Goal: Task Accomplishment & Management: Use online tool/utility

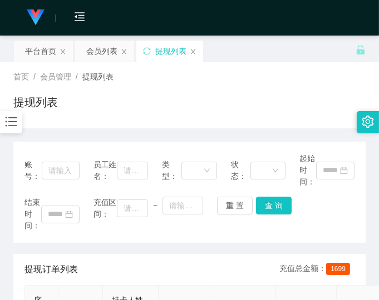
drag, startPoint x: 0, startPoint y: 0, endPoint x: 331, endPoint y: 213, distance: 394.2
click at [331, 213] on div "结束时间： 充值区间： ~ 重 置 查 询" at bounding box center [189, 214] width 330 height 35
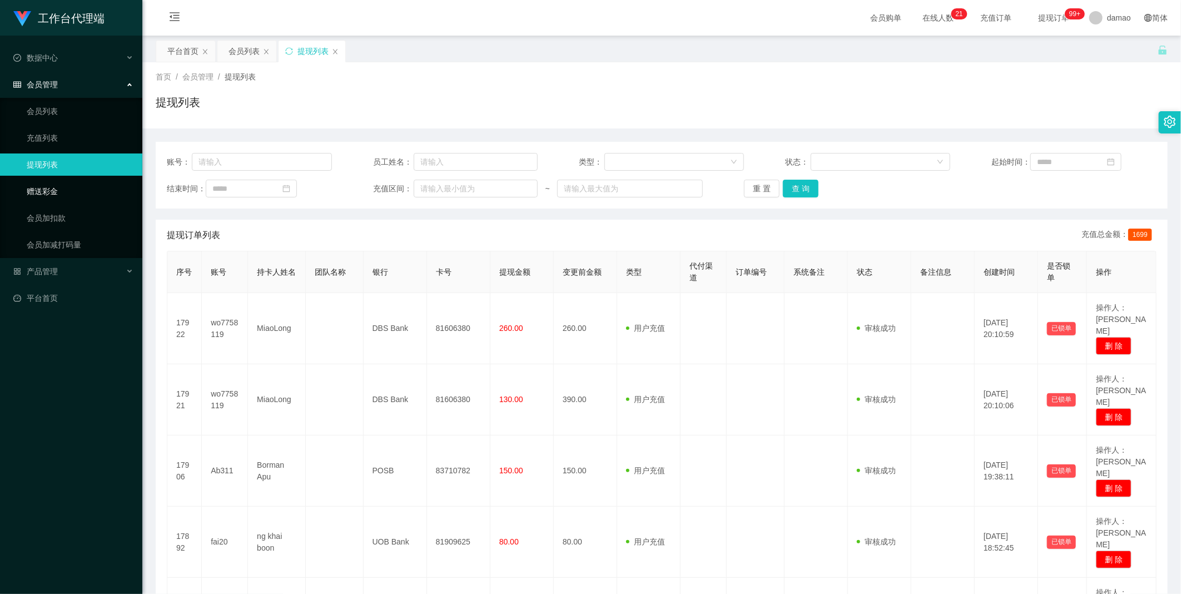
drag, startPoint x: 52, startPoint y: 191, endPoint x: 58, endPoint y: 187, distance: 7.2
click at [52, 190] on link "赠送彩金" at bounding box center [80, 191] width 107 height 22
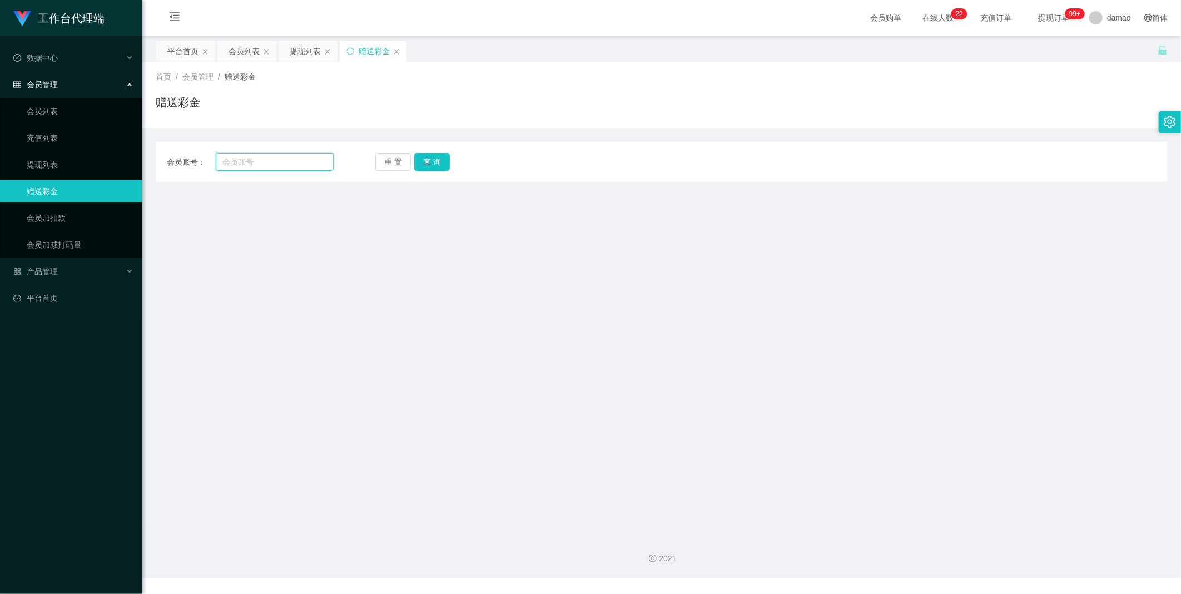
click at [275, 161] on input "text" at bounding box center [275, 162] width 118 height 18
paste input "wo7758119"
type input "wo7758119"
click at [378, 163] on button "查 询" at bounding box center [432, 162] width 36 height 18
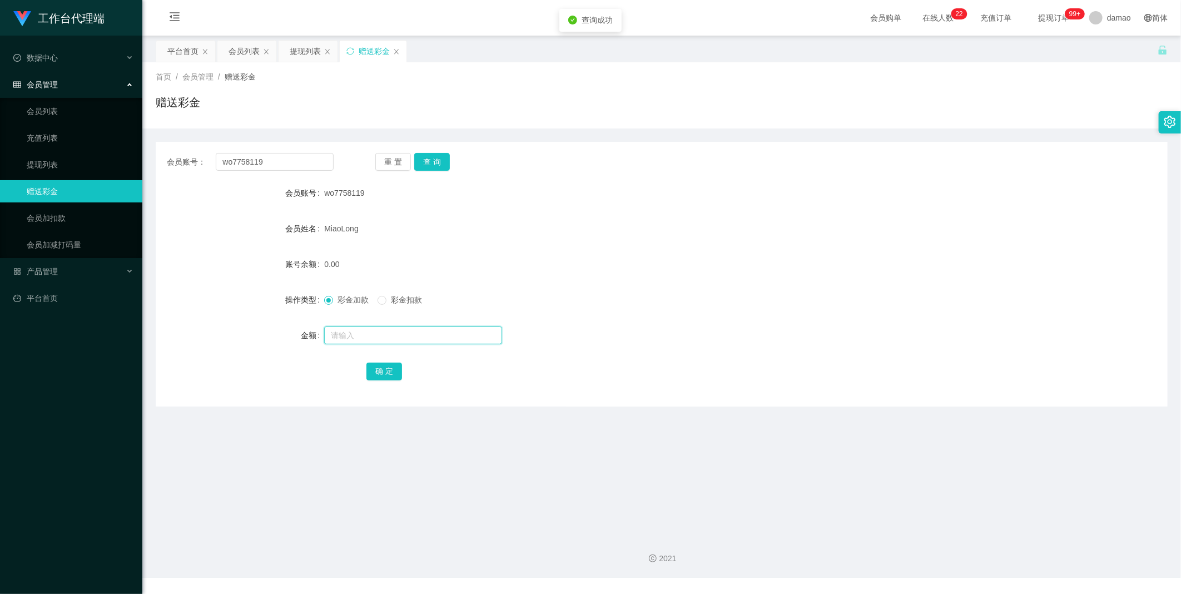
click at [351, 300] on input "text" at bounding box center [413, 335] width 178 height 18
type input "45"
click at [378, 300] on div "确 定" at bounding box center [661, 371] width 590 height 22
click at [378, 300] on button "确 定" at bounding box center [384, 371] width 36 height 18
click at [378, 162] on button "查 询" at bounding box center [432, 162] width 36 height 18
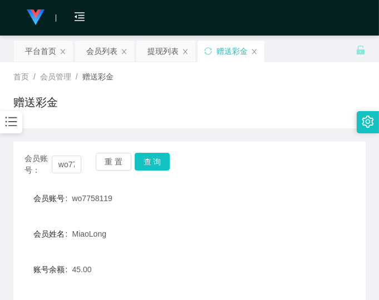
click at [263, 186] on div "会员账号： wo7758119 重 置 查 询 会员账号 wo7758119 会员姓名 MiaoLong 账号余额 45.00 操作类型 彩金加款 彩金扣款 …" at bounding box center [189, 277] width 352 height 270
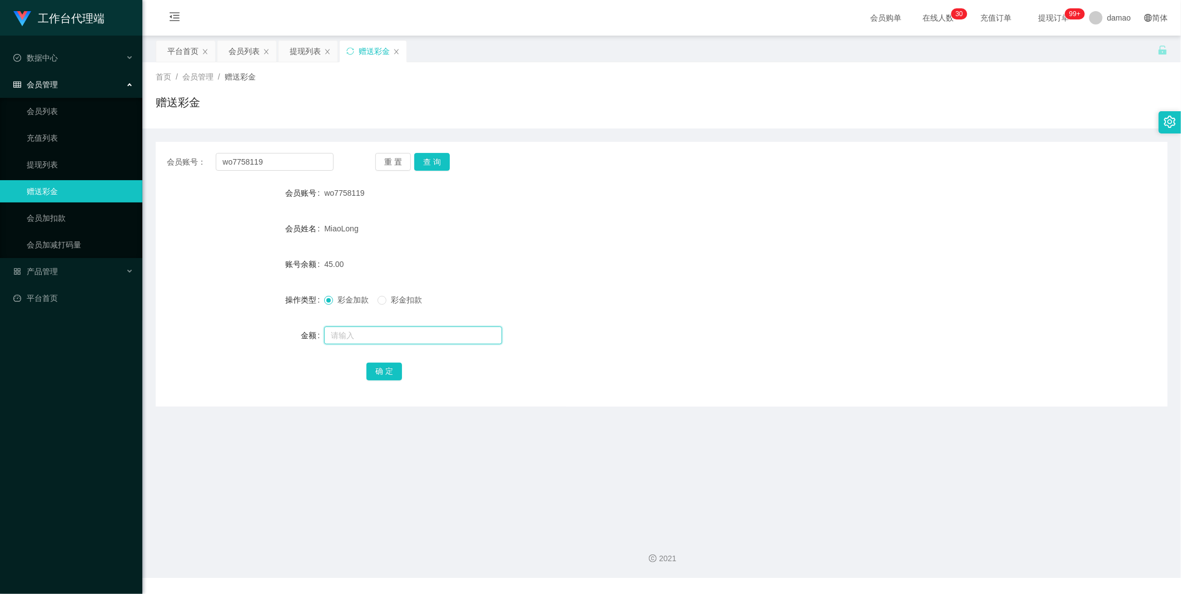
click at [348, 300] on input "text" at bounding box center [413, 335] width 178 height 18
type input "3"
click at [378, 300] on button "确 定" at bounding box center [384, 371] width 36 height 18
click at [378, 167] on button "查 询" at bounding box center [432, 162] width 36 height 18
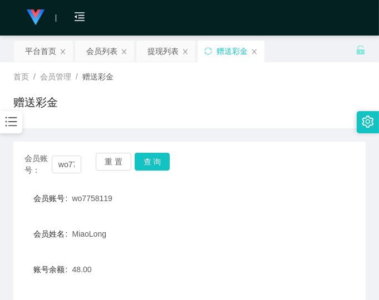
click at [292, 200] on div "会员账号 wo7758119" at bounding box center [189, 198] width 352 height 22
click at [277, 183] on div "会员账号： wo7758119 重 置 查 询 会员账号 wo7758119 会员姓名 MiaoLong 账号余额 48.00 操作类型 彩金加款 彩金扣款 …" at bounding box center [189, 277] width 352 height 270
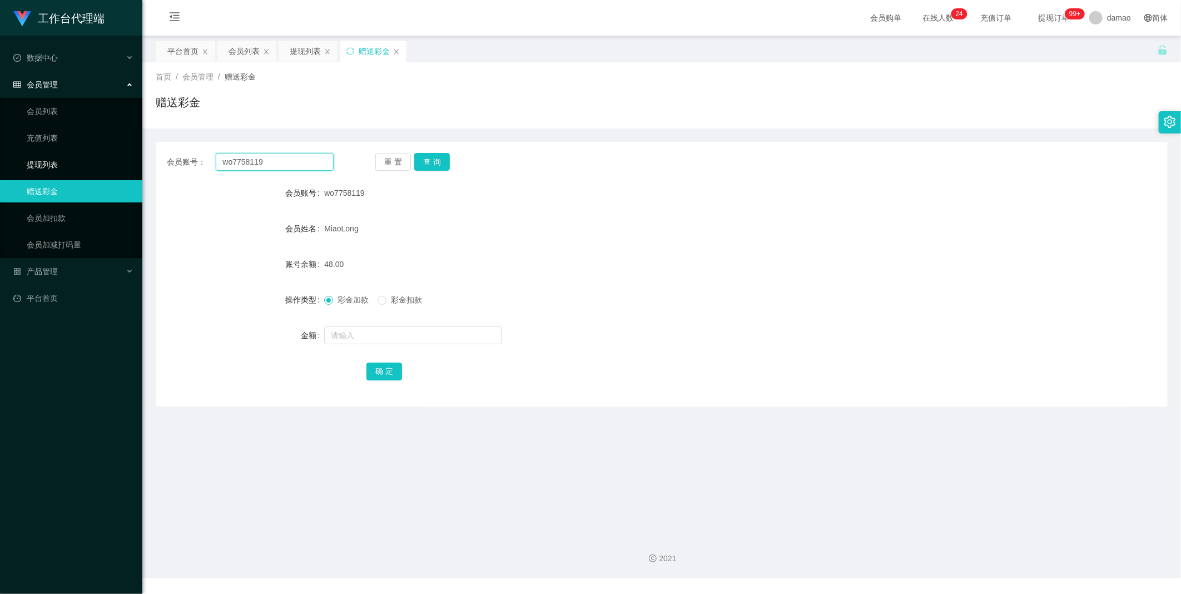
drag, startPoint x: 284, startPoint y: 160, endPoint x: 142, endPoint y: 153, distance: 141.9
click at [123, 151] on section "工作台代理端 数据中心 会员管理 会员列表 充值列表 提现列表 赠送彩金 会员加扣款 会员加减打码量 产品管理 平台首页 保存配置 重置配置 整体风格设置 主…" at bounding box center [590, 289] width 1181 height 578
paste input "fai20"
type input "fai20"
click at [378, 161] on button "查 询" at bounding box center [432, 162] width 36 height 18
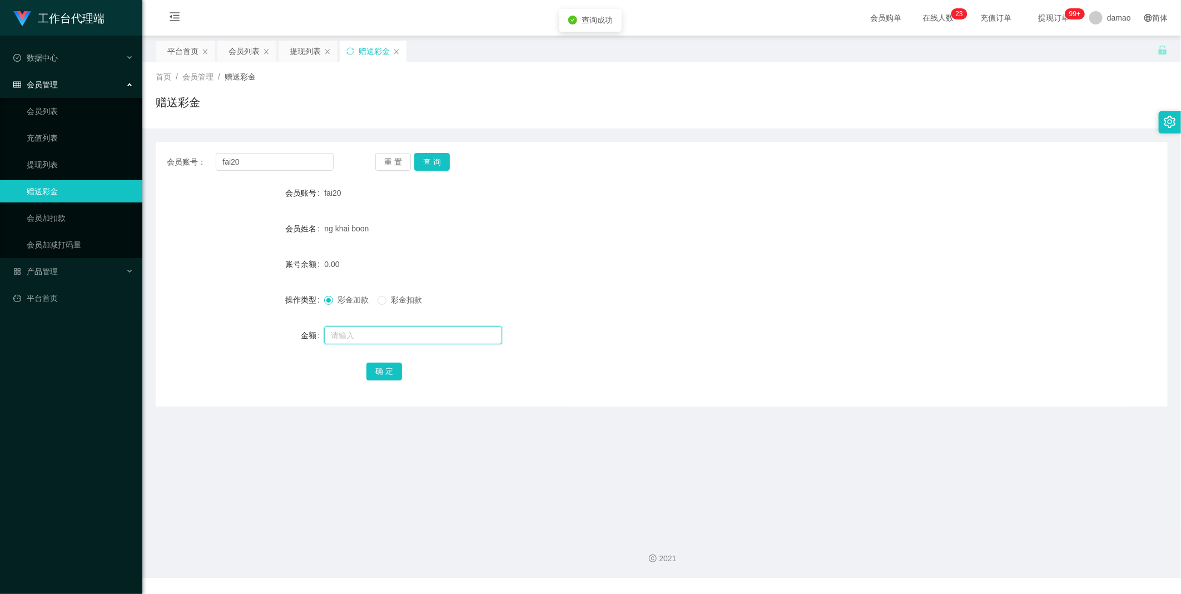
click at [357, 300] on input "text" at bounding box center [413, 335] width 178 height 18
type input "40"
click at [378, 300] on button "确 定" at bounding box center [384, 371] width 36 height 18
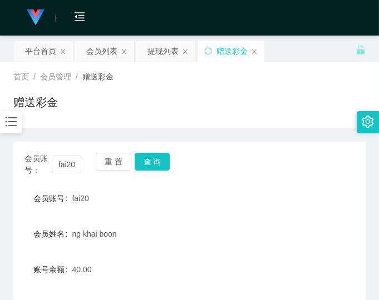
drag, startPoint x: 284, startPoint y: 193, endPoint x: 262, endPoint y: 195, distance: 22.3
click at [284, 193] on div "会员账号 fai20" at bounding box center [189, 198] width 352 height 22
drag, startPoint x: 242, startPoint y: 168, endPoint x: 267, endPoint y: 133, distance: 43.0
click at [243, 168] on div "会员账号： fai20 重 置 查 询" at bounding box center [189, 164] width 352 height 23
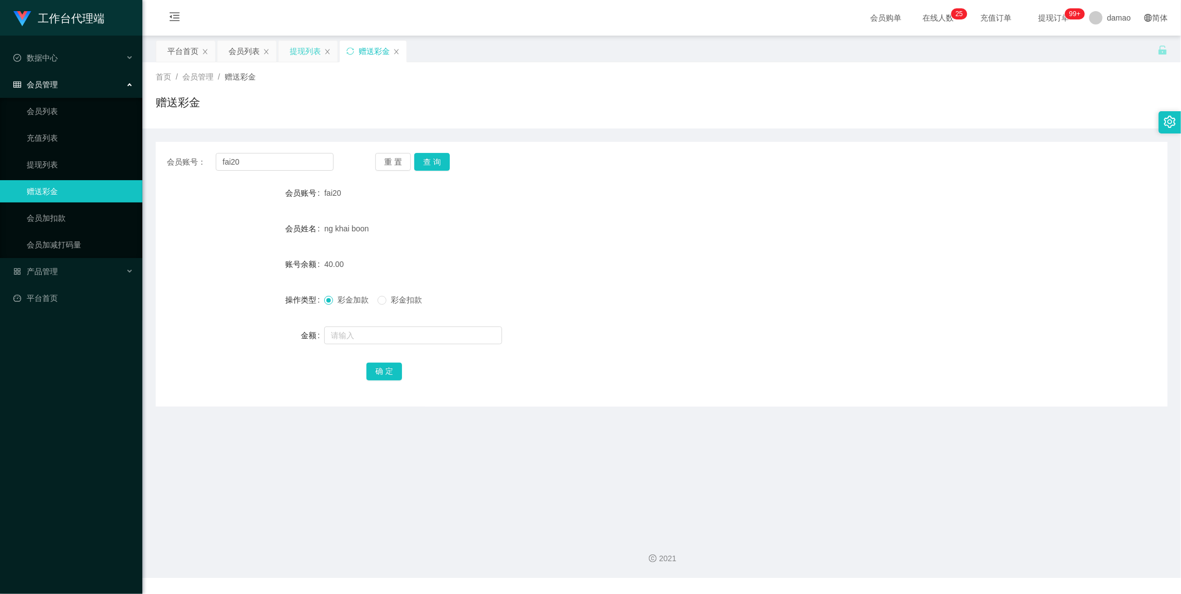
click at [307, 50] on div "提现列表" at bounding box center [305, 51] width 31 height 21
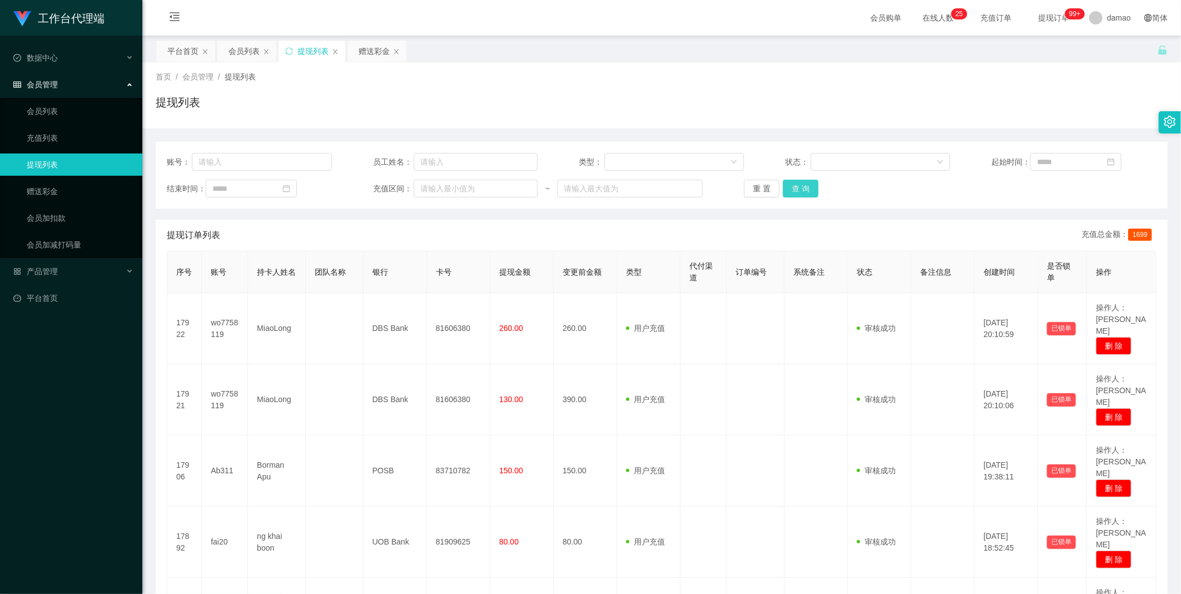
click at [378, 191] on button "查 询" at bounding box center [801, 189] width 36 height 18
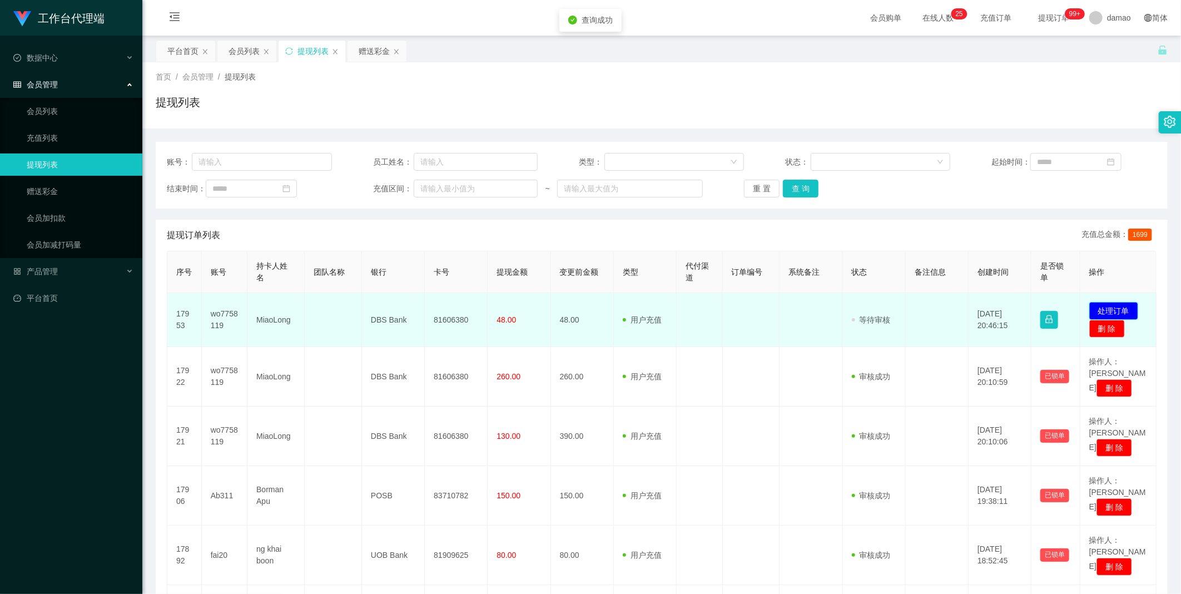
click at [378, 300] on button "处理订单" at bounding box center [1113, 311] width 49 height 18
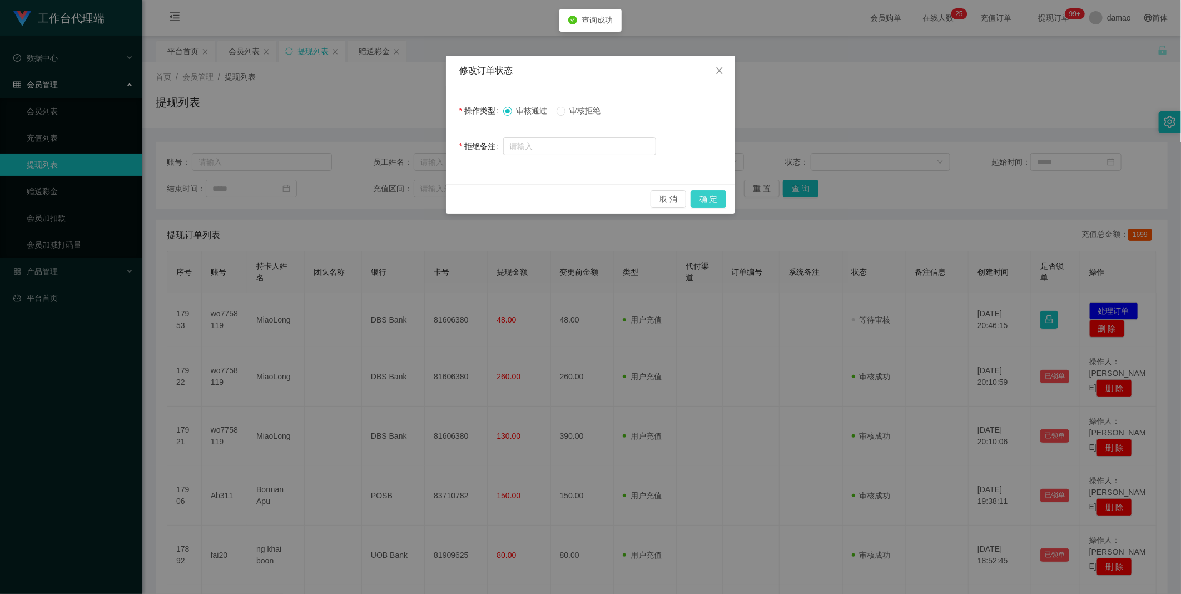
click at [378, 193] on button "确 定" at bounding box center [708, 199] width 36 height 18
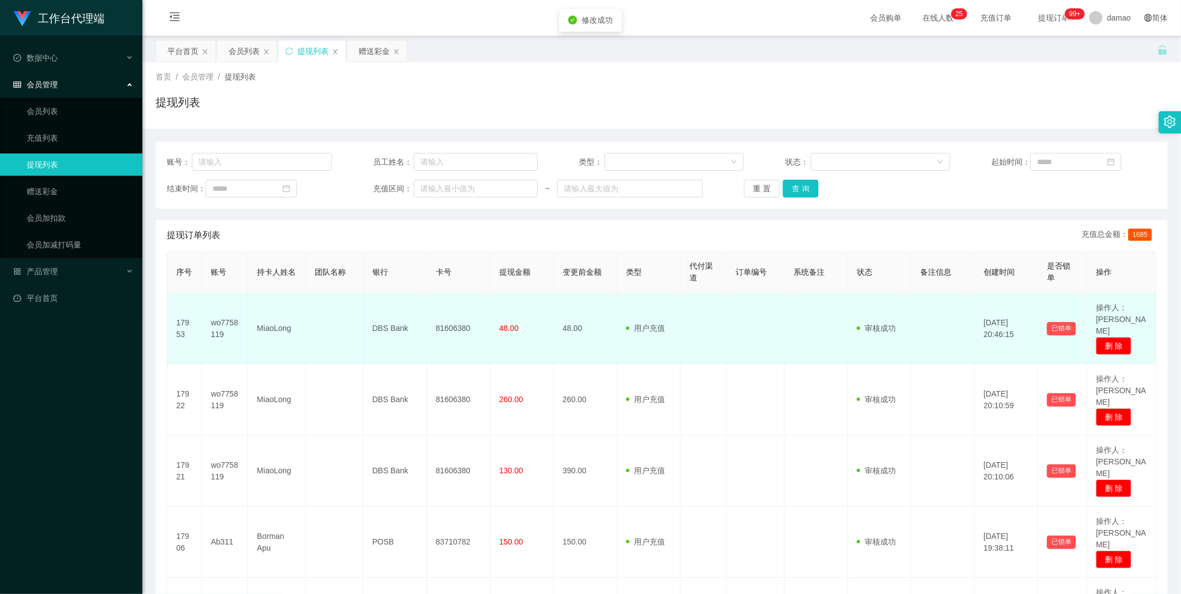
click at [378, 300] on td "81606380" at bounding box center [458, 328] width 63 height 71
copy td "81606380"
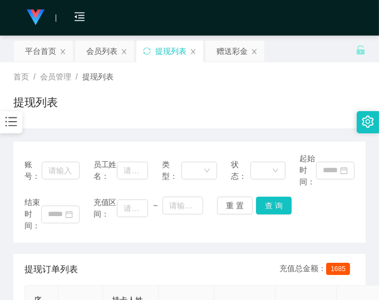
click at [300, 86] on div "首页 / 会员管理 / 提现列表 / 提现列表" at bounding box center [189, 95] width 352 height 48
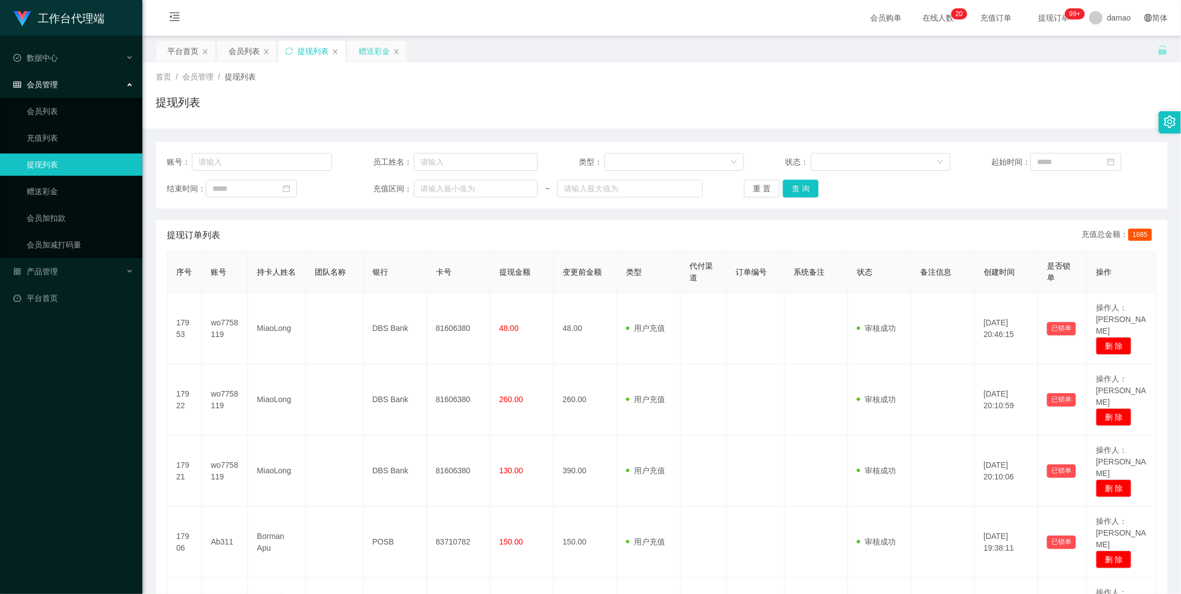
click at [365, 49] on div "赠送彩金" at bounding box center [374, 51] width 31 height 21
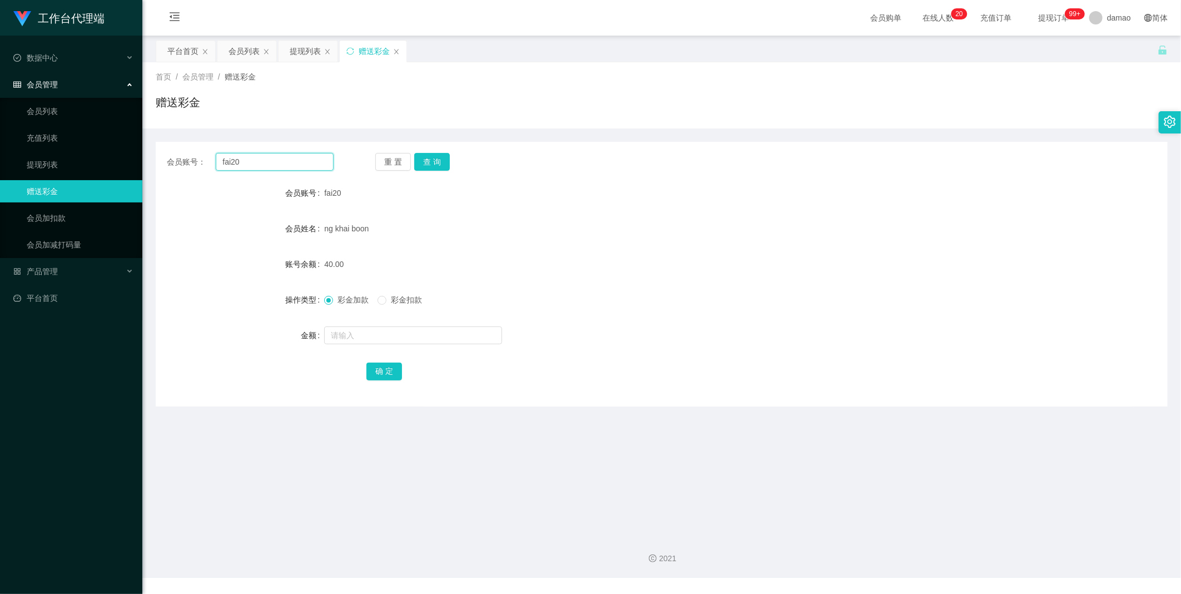
drag, startPoint x: 267, startPoint y: 160, endPoint x: 160, endPoint y: 145, distance: 108.3
click at [154, 146] on main "关闭左侧 关闭右侧 关闭其它 刷新页面 平台首页 会员列表 提现列表 赠送彩金 首页 / 会员管理 / 赠送彩金 / 赠送彩金 会员账号： fai20 重 置…" at bounding box center [661, 281] width 1039 height 490
paste input "Ab311"
type input "Ab311"
click at [378, 160] on button "查 询" at bounding box center [432, 162] width 36 height 18
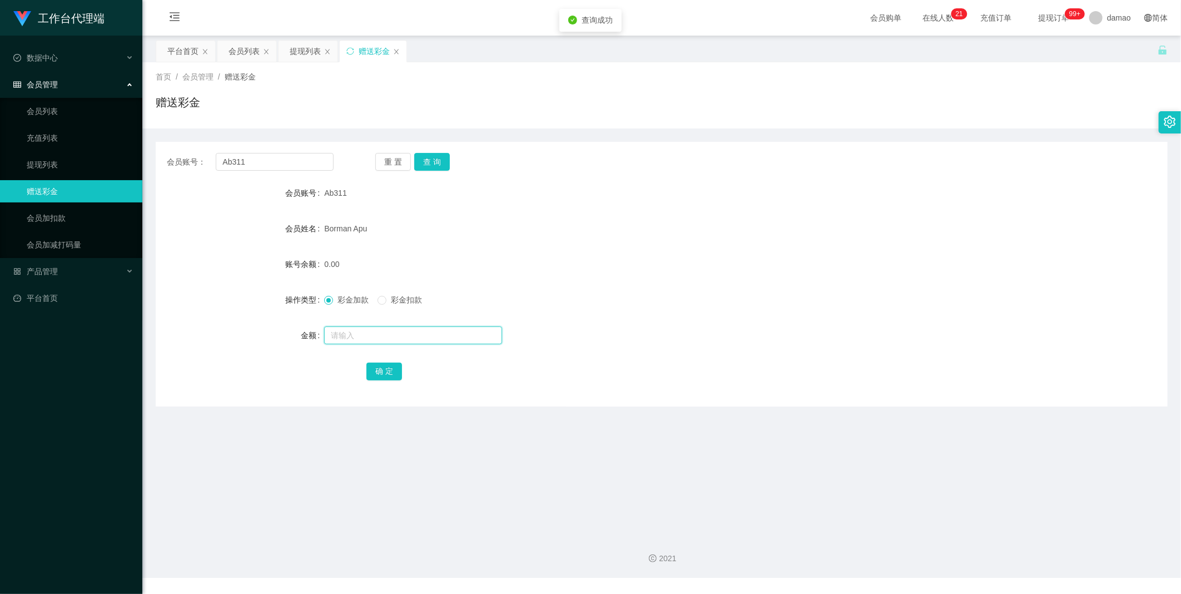
click at [360, 300] on input "text" at bounding box center [413, 335] width 178 height 18
type input "80"
click at [378, 300] on button "确 定" at bounding box center [384, 371] width 36 height 18
click at [297, 52] on div "提现列表" at bounding box center [305, 51] width 31 height 21
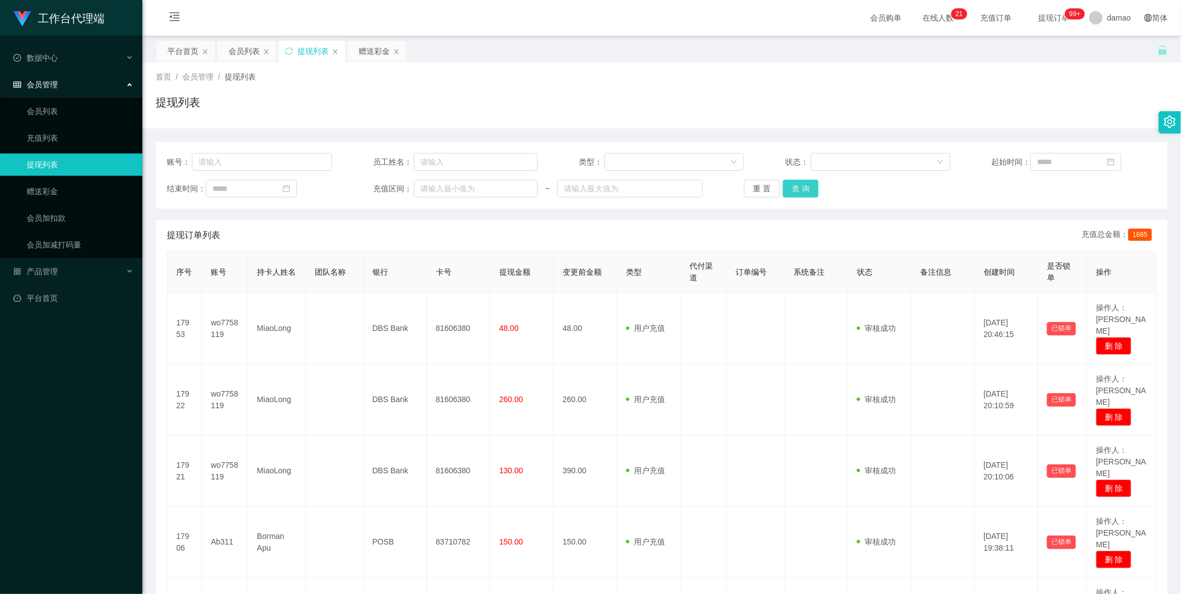
click at [378, 186] on button "查 询" at bounding box center [801, 189] width 36 height 18
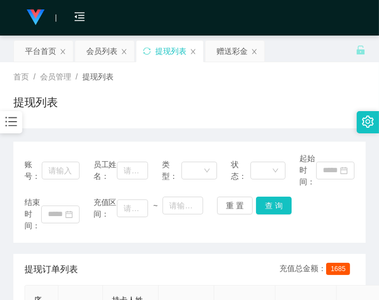
click at [280, 118] on div "提现列表" at bounding box center [189, 107] width 352 height 26
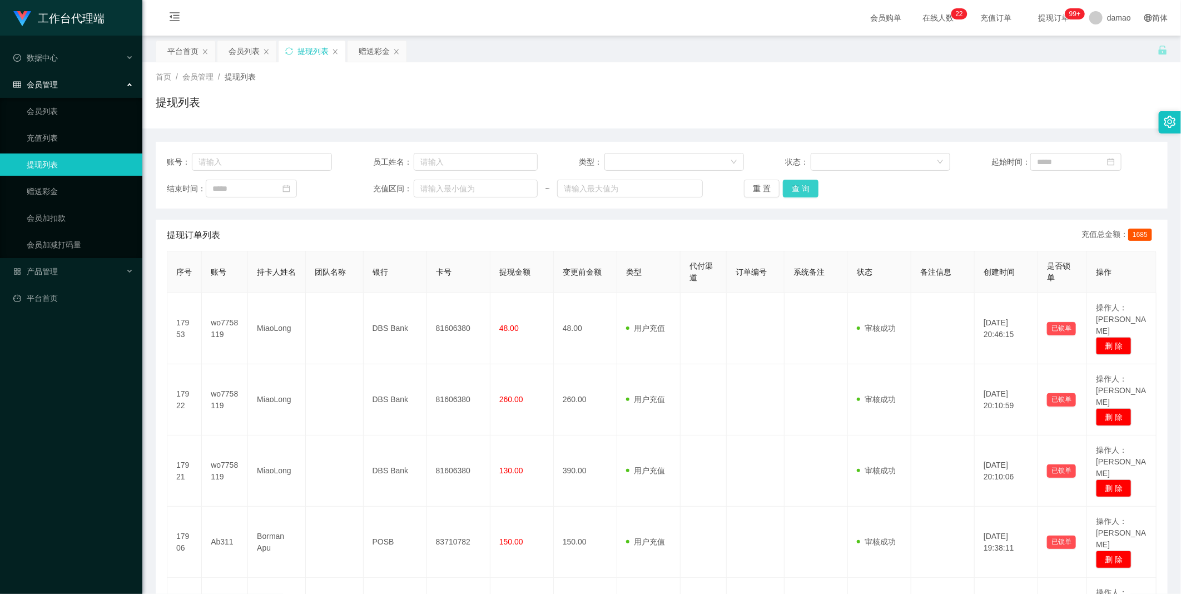
click at [378, 186] on button "查 询" at bounding box center [801, 189] width 36 height 18
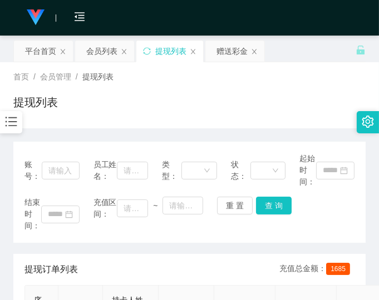
click at [335, 207] on div "结束时间： 充值区间： ~ 重 置 查 询" at bounding box center [189, 214] width 330 height 35
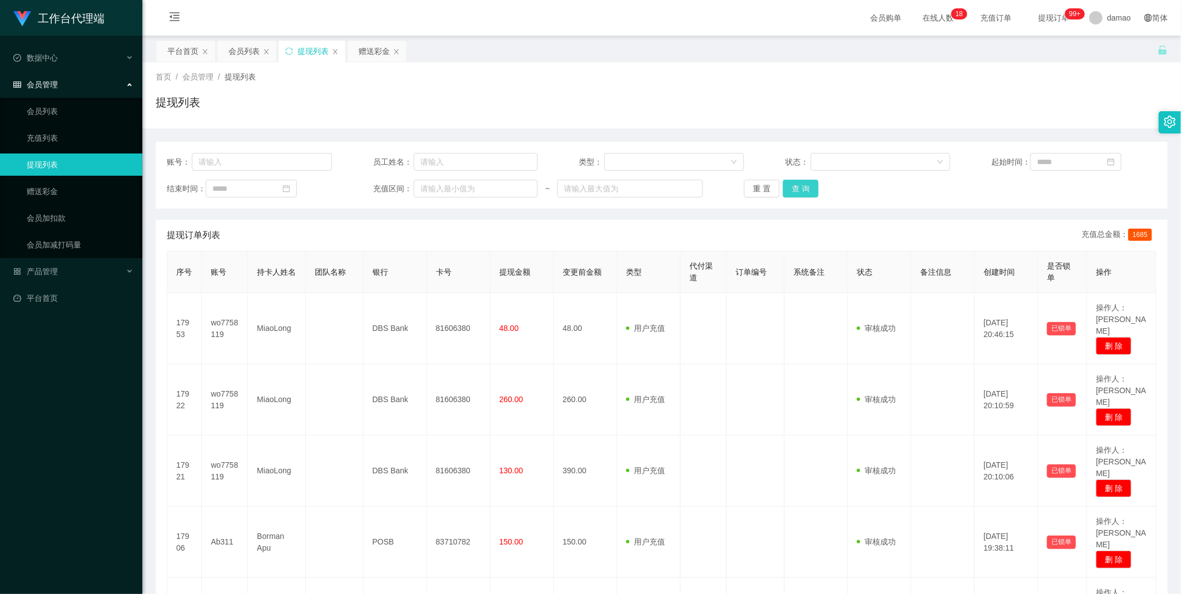
click at [378, 187] on button "查 询" at bounding box center [801, 189] width 36 height 18
click at [245, 51] on div "会员列表" at bounding box center [243, 51] width 31 height 21
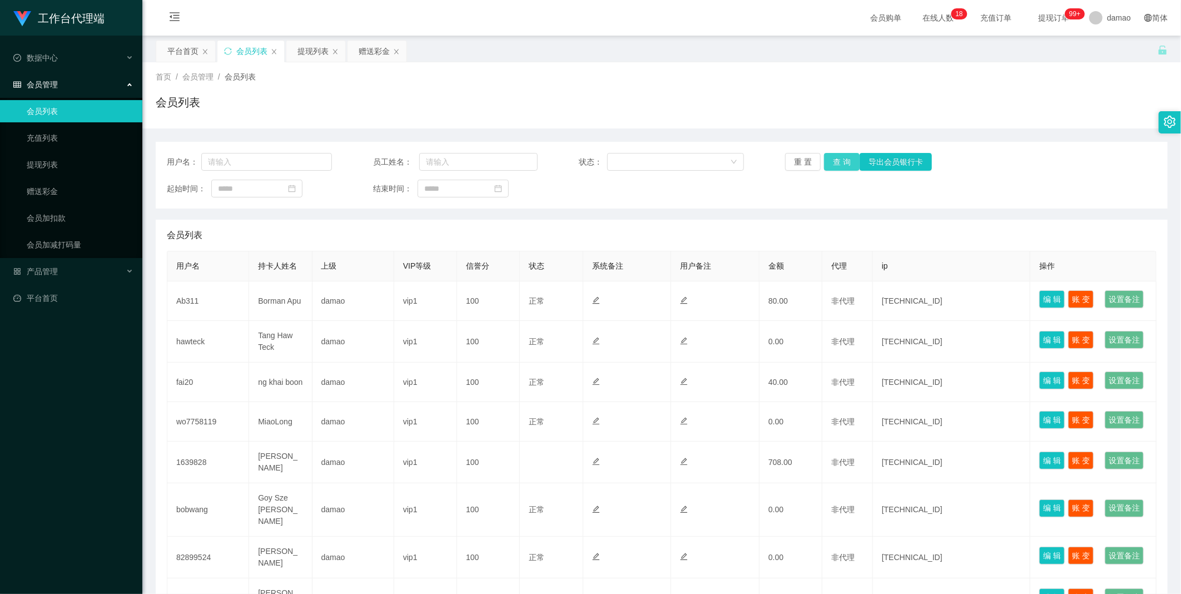
click at [378, 161] on button "查 询" at bounding box center [842, 162] width 36 height 18
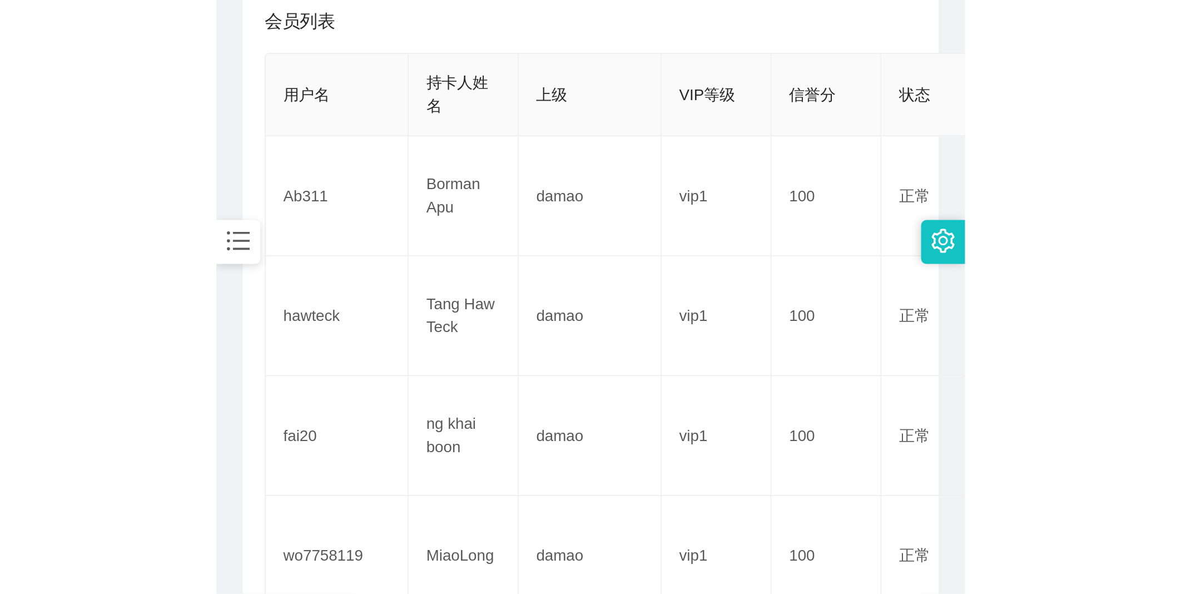
scroll to position [235, 0]
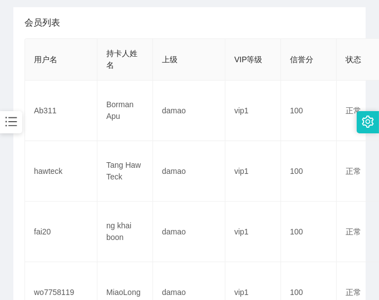
click at [301, 16] on div "会员列表" at bounding box center [189, 22] width 330 height 31
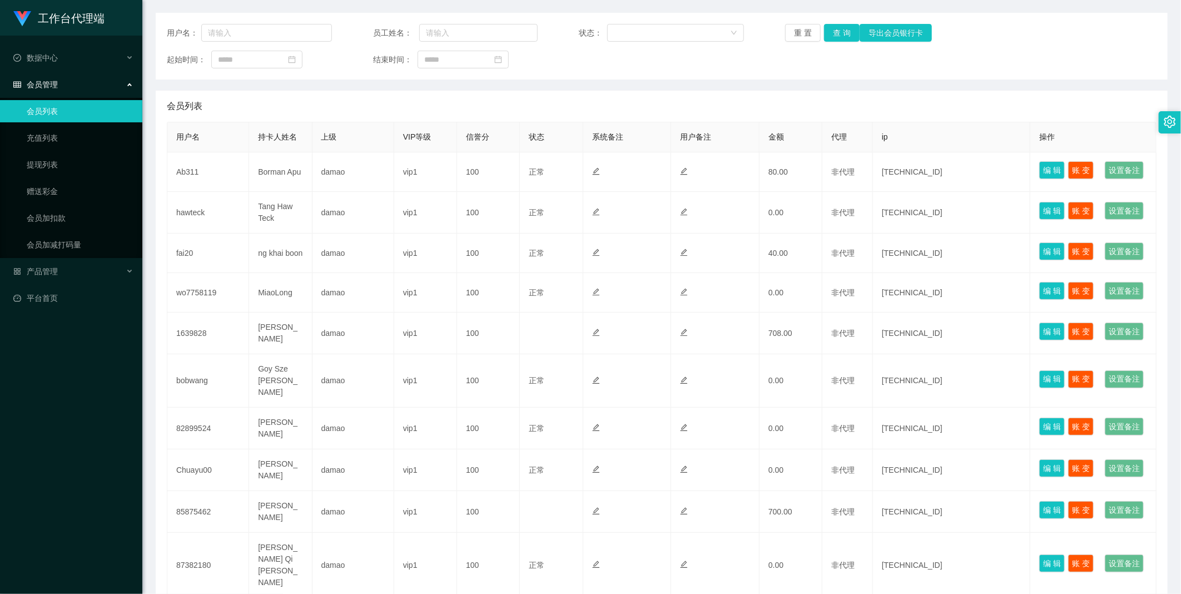
scroll to position [0, 0]
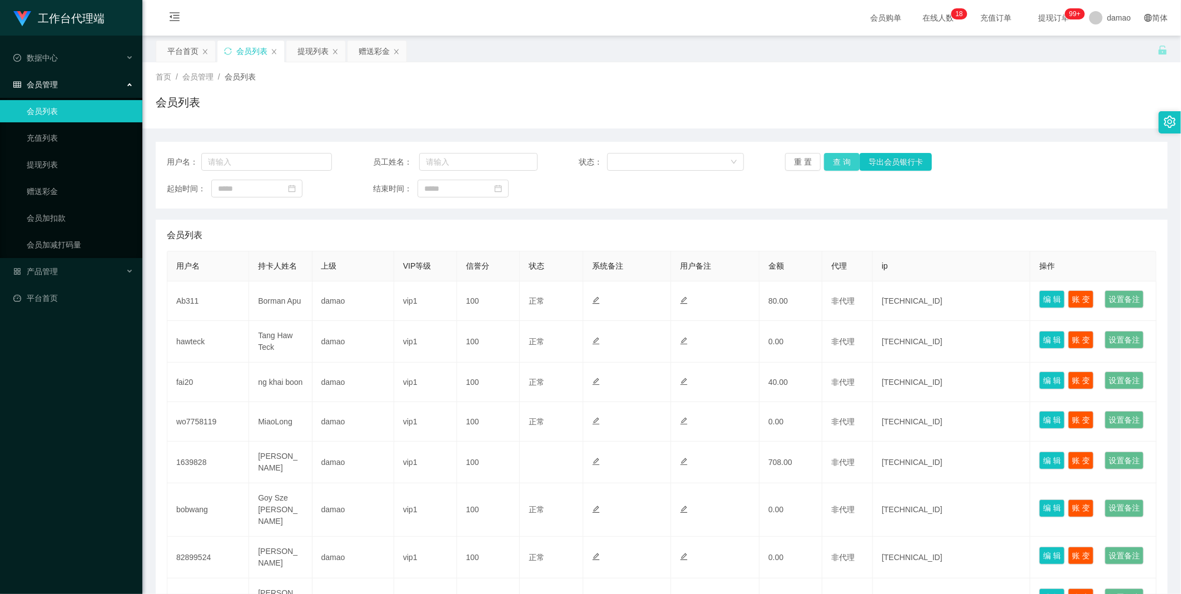
click at [378, 158] on button "查 询" at bounding box center [842, 162] width 36 height 18
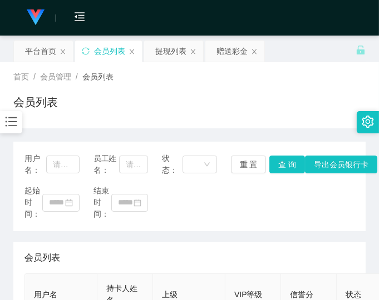
click at [274, 99] on div "会员列表" at bounding box center [189, 107] width 352 height 26
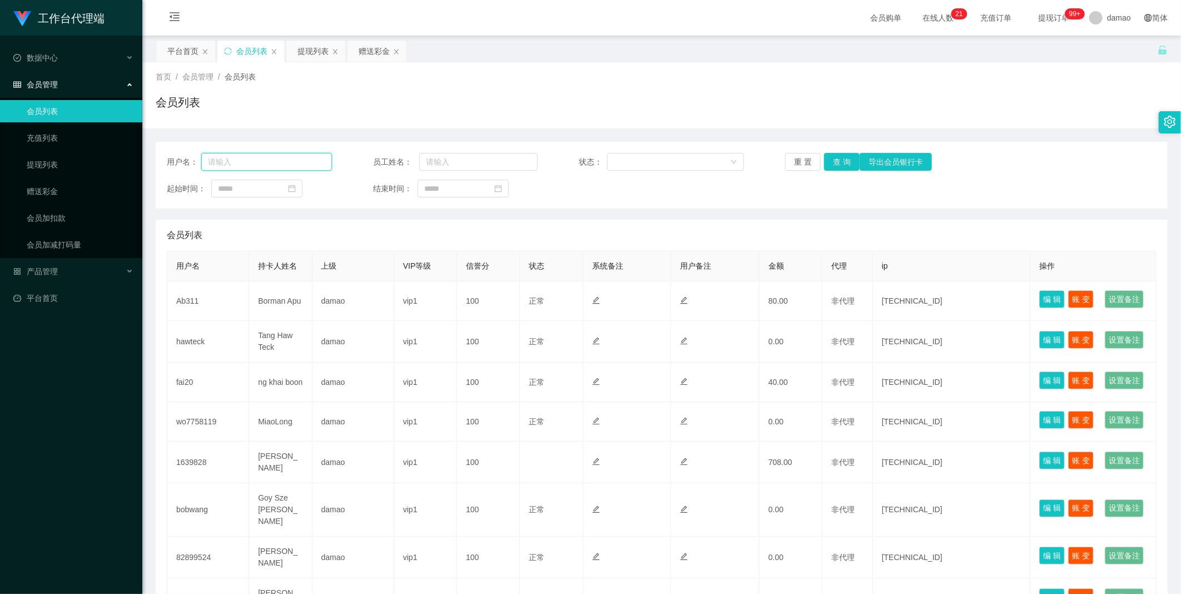
click at [257, 155] on input "text" at bounding box center [266, 162] width 131 height 18
paste input "1639828"
type input "1639828"
click at [378, 162] on button "查 询" at bounding box center [842, 162] width 36 height 18
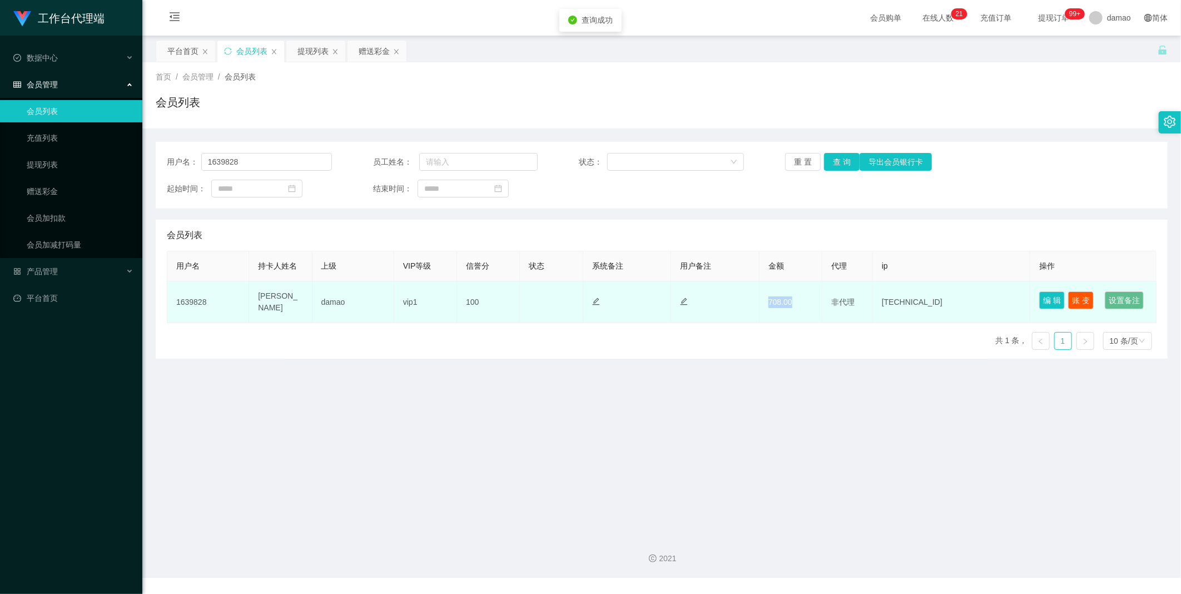
drag, startPoint x: 765, startPoint y: 308, endPoint x: 806, endPoint y: 313, distance: 41.4
click at [378, 300] on td "708.00" at bounding box center [790, 302] width 63 height 42
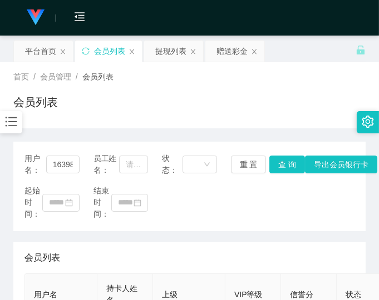
drag, startPoint x: 253, startPoint y: 220, endPoint x: 251, endPoint y: 213, distance: 6.9
click at [254, 218] on div "用户名： 1639828 员工姓名： 状态： 重 置 查 询 导出会员银行卡 起始时间： 结束时间：" at bounding box center [189, 187] width 352 height 90
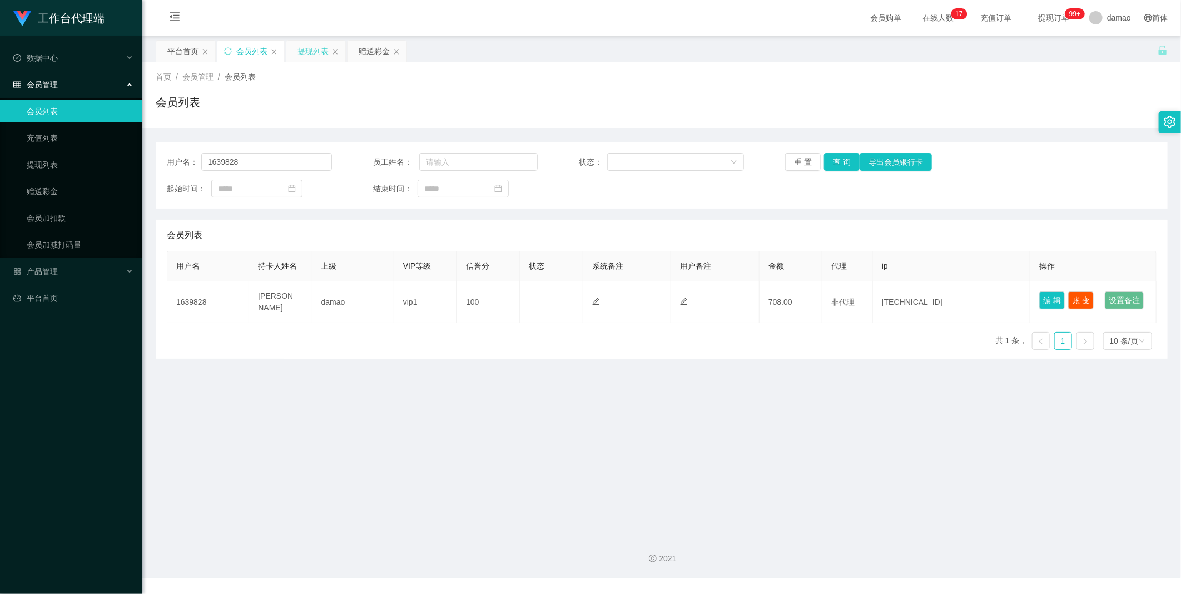
click at [312, 51] on div "提现列表" at bounding box center [312, 51] width 31 height 21
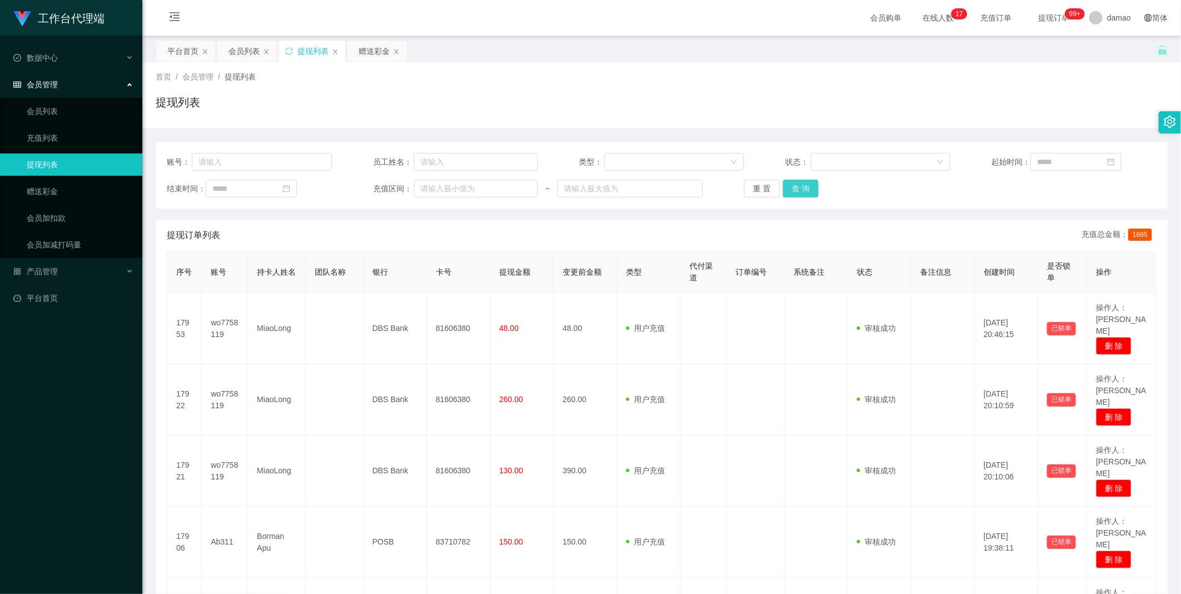
click at [378, 186] on button "查 询" at bounding box center [801, 189] width 36 height 18
click at [378, 185] on button "查 询" at bounding box center [801, 189] width 36 height 18
click at [378, 185] on div "重 置 查 询" at bounding box center [826, 189] width 165 height 18
click at [378, 185] on button "查 询" at bounding box center [801, 189] width 36 height 18
click at [378, 185] on div "重 置 查 询" at bounding box center [826, 189] width 165 height 18
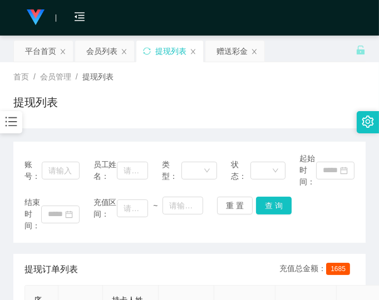
drag, startPoint x: 318, startPoint y: 214, endPoint x: 326, endPoint y: 213, distance: 7.9
click at [319, 213] on div "结束时间： 充值区间： ~ 重 置 查 询" at bounding box center [189, 214] width 330 height 35
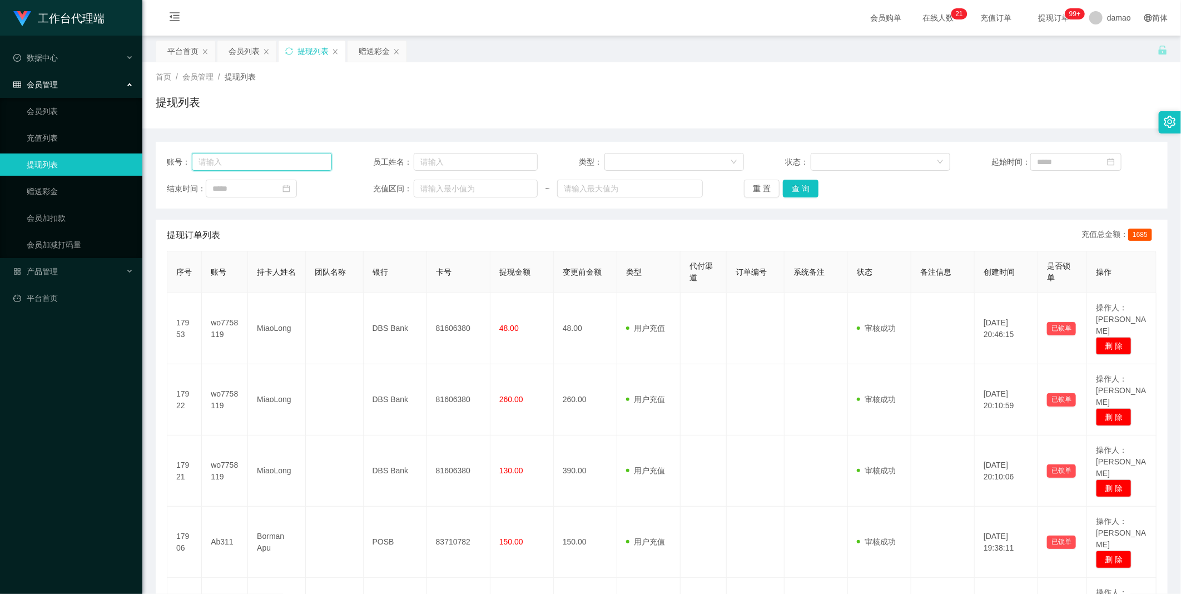
click at [285, 162] on input "text" at bounding box center [262, 162] width 140 height 18
click at [376, 47] on div "赠送彩金" at bounding box center [374, 51] width 31 height 21
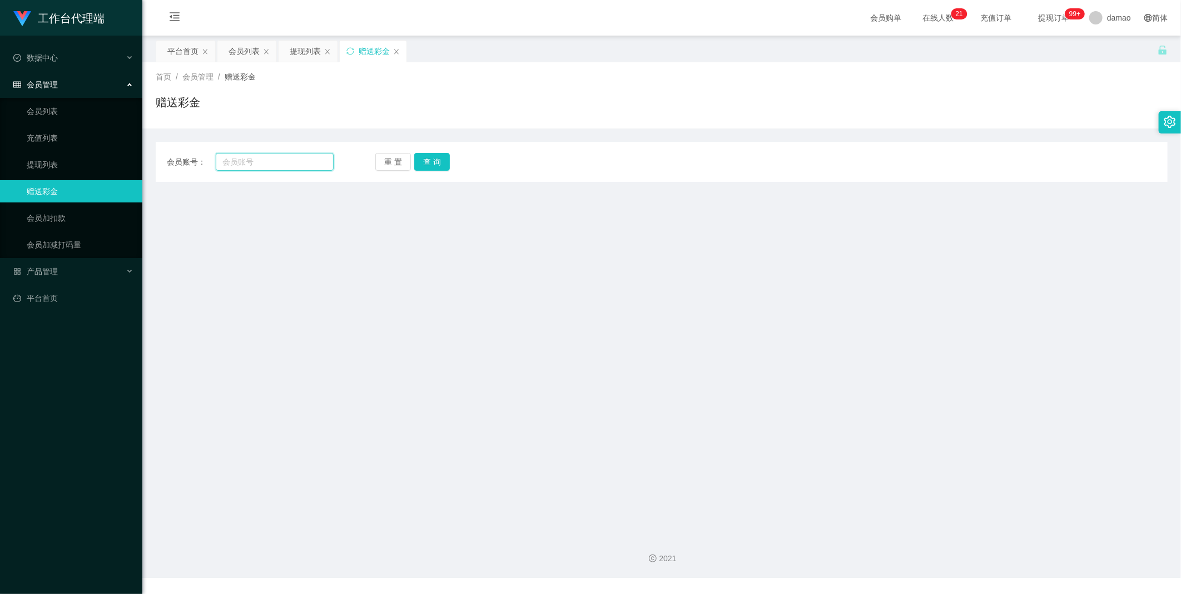
click at [278, 163] on input "text" at bounding box center [275, 162] width 118 height 18
paste input "hawteck"
type input "hawteck"
click at [378, 163] on button "查 询" at bounding box center [432, 162] width 36 height 18
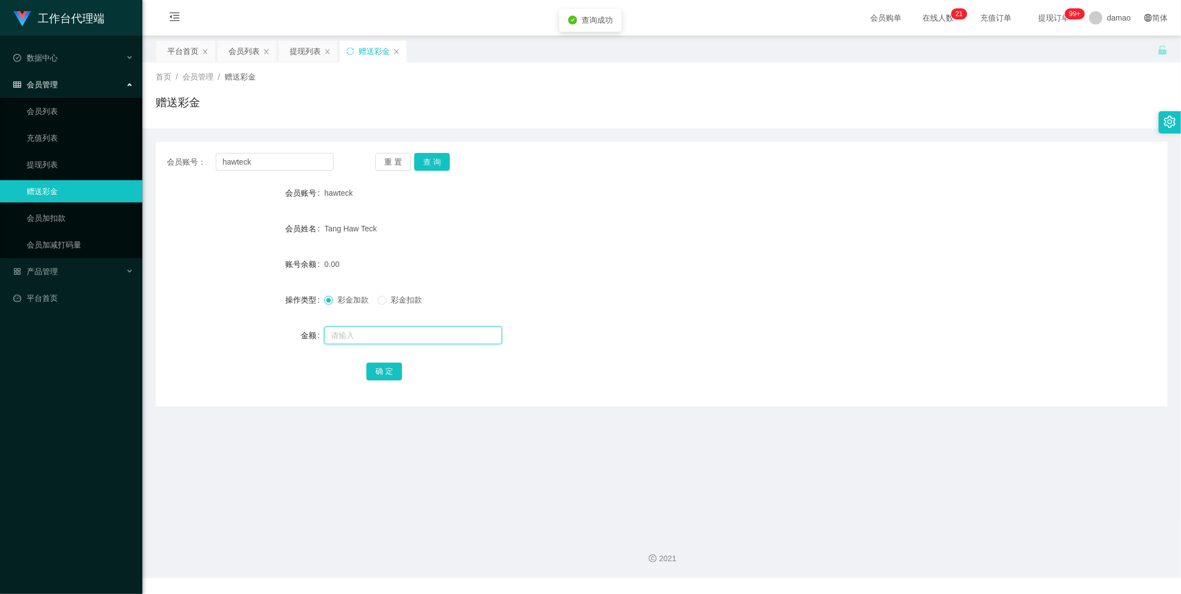
click at [356, 300] on input "text" at bounding box center [413, 335] width 178 height 18
type input "40"
click at [378, 300] on button "确 定" at bounding box center [384, 371] width 36 height 18
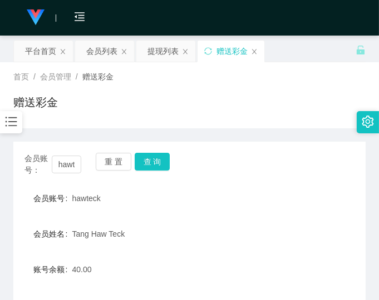
click at [252, 175] on div "会员账号： hawteck 重 置 查 询" at bounding box center [189, 164] width 352 height 23
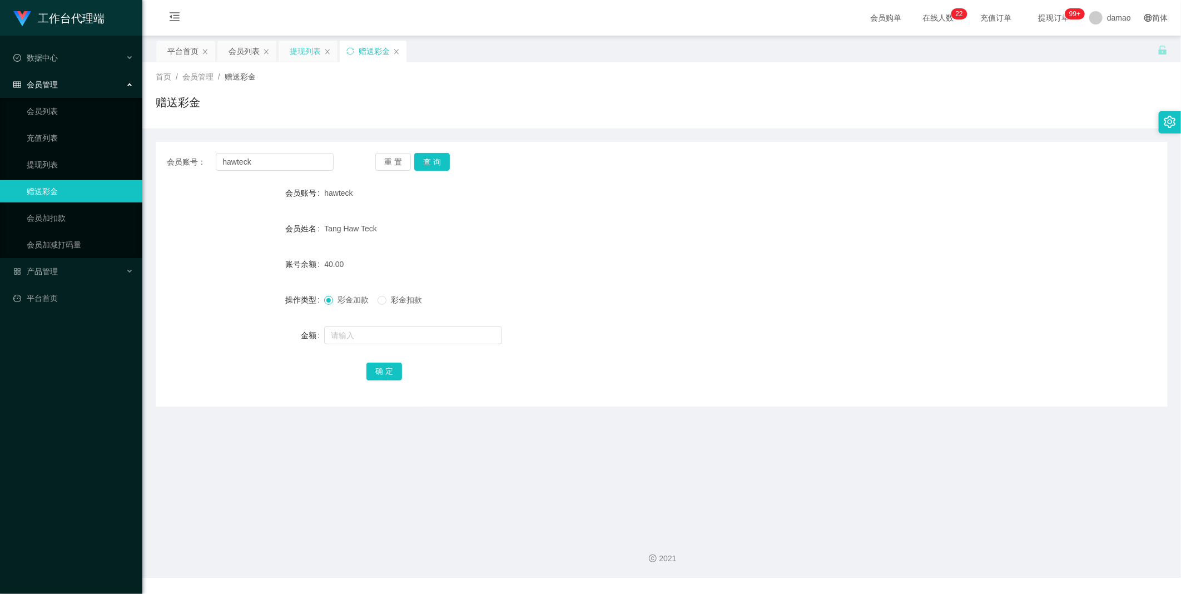
click at [309, 52] on div "提现列表" at bounding box center [305, 51] width 31 height 21
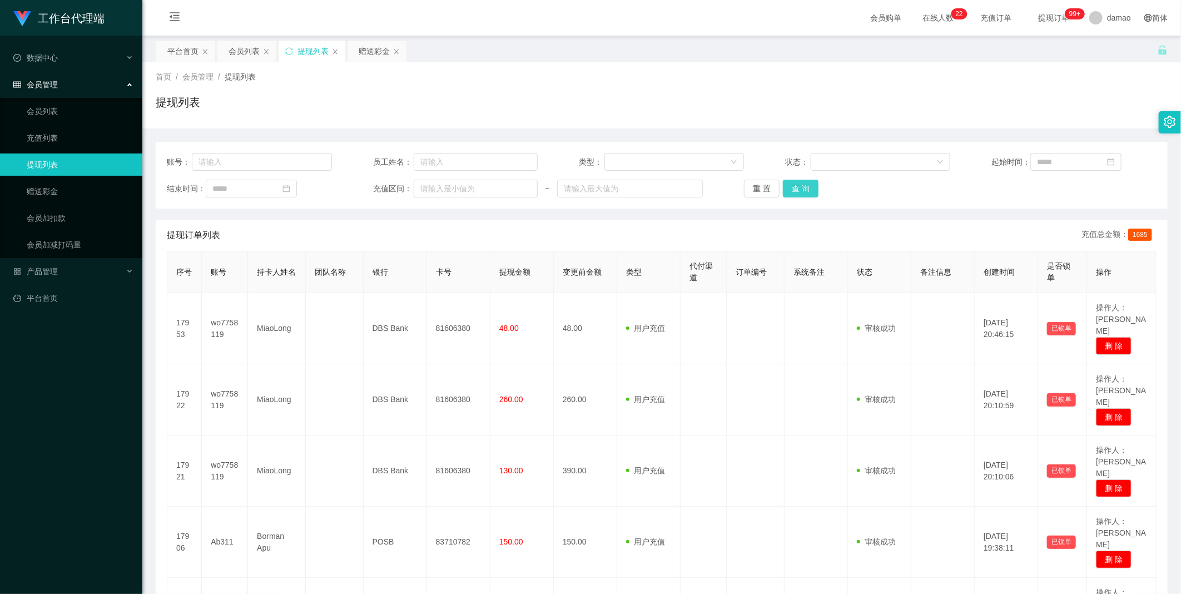
click at [378, 185] on button "查 询" at bounding box center [801, 189] width 36 height 18
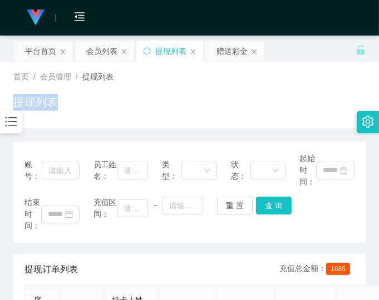
drag, startPoint x: 276, startPoint y: 87, endPoint x: 279, endPoint y: 81, distance: 7.2
click at [279, 81] on div "首页 / 会员管理 / 提现列表 / 提现列表" at bounding box center [189, 95] width 352 height 48
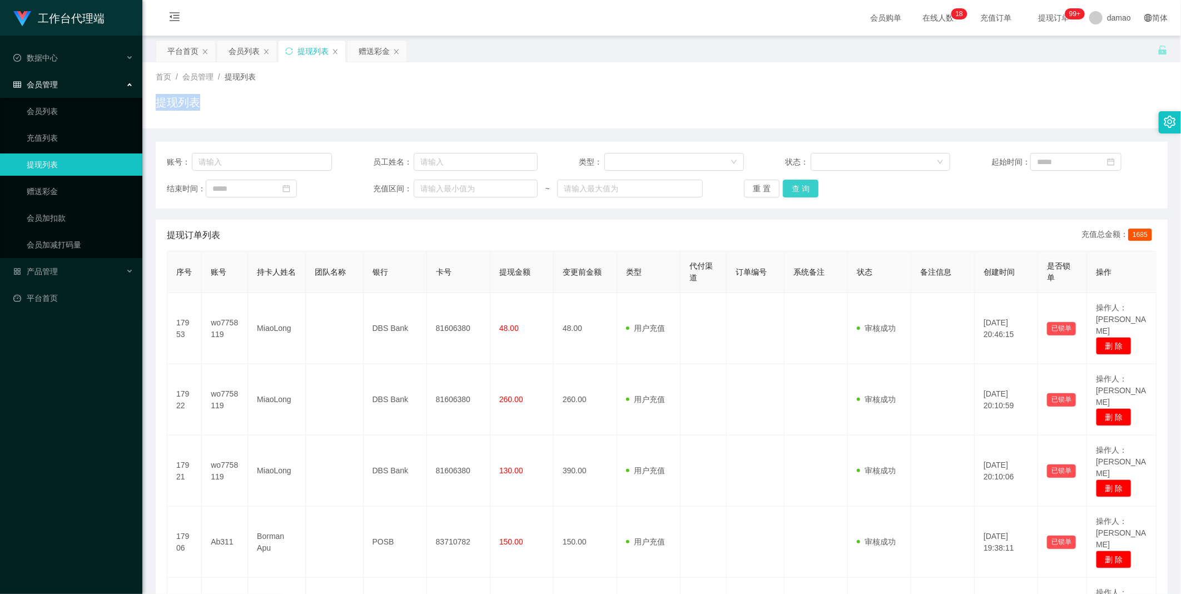
click at [378, 192] on button "查 询" at bounding box center [801, 189] width 36 height 18
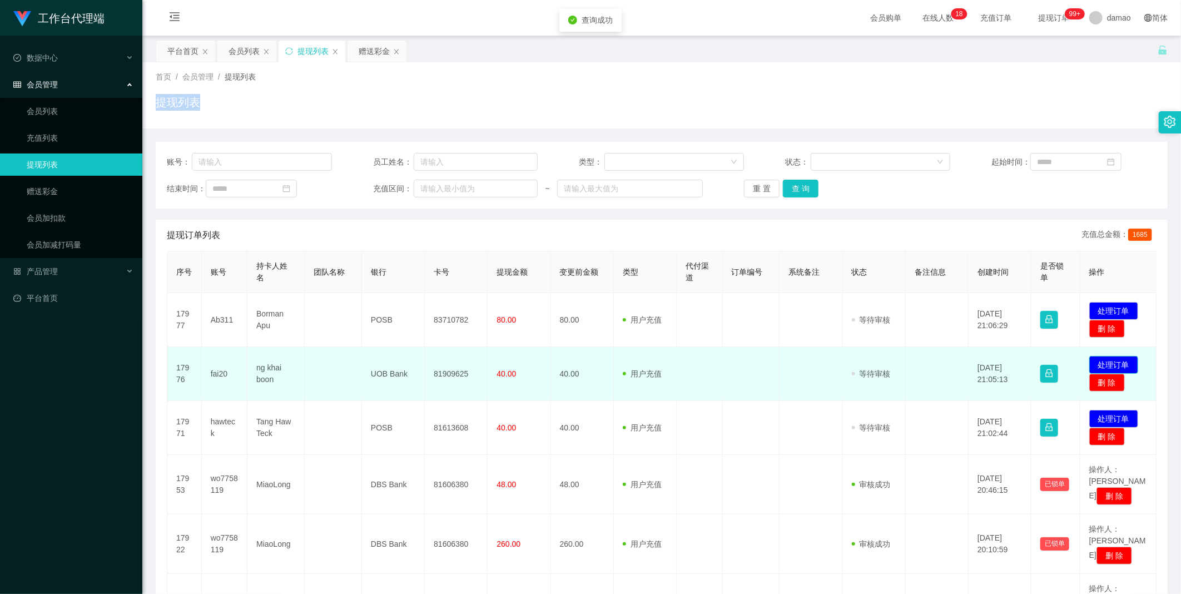
click at [378, 300] on button "处理订单" at bounding box center [1113, 365] width 49 height 18
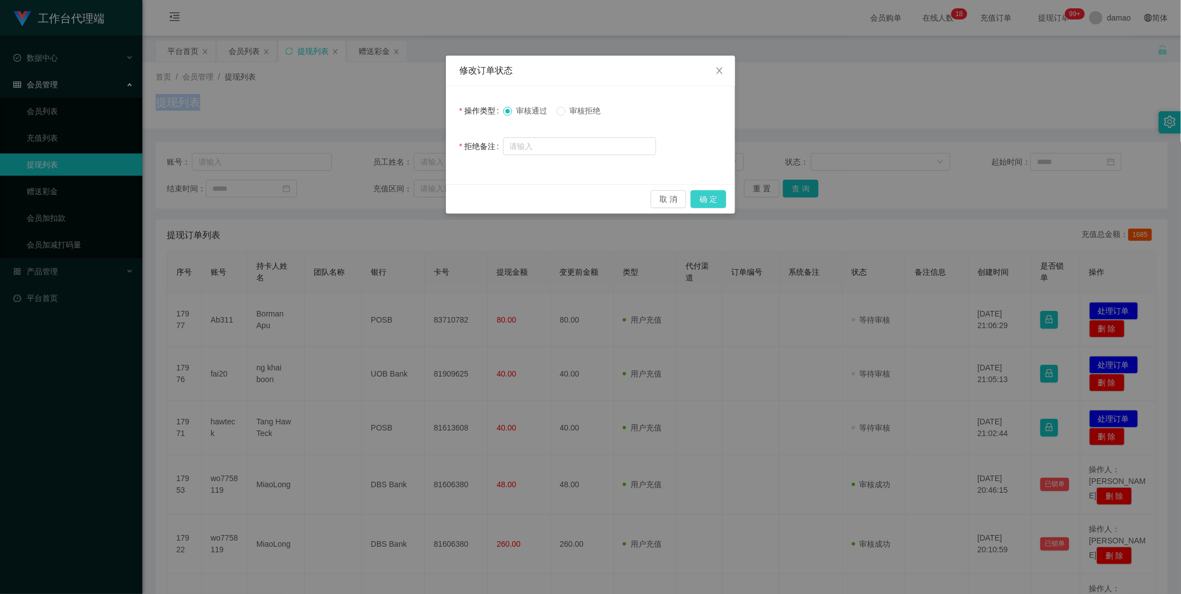
click at [378, 195] on button "确 定" at bounding box center [708, 199] width 36 height 18
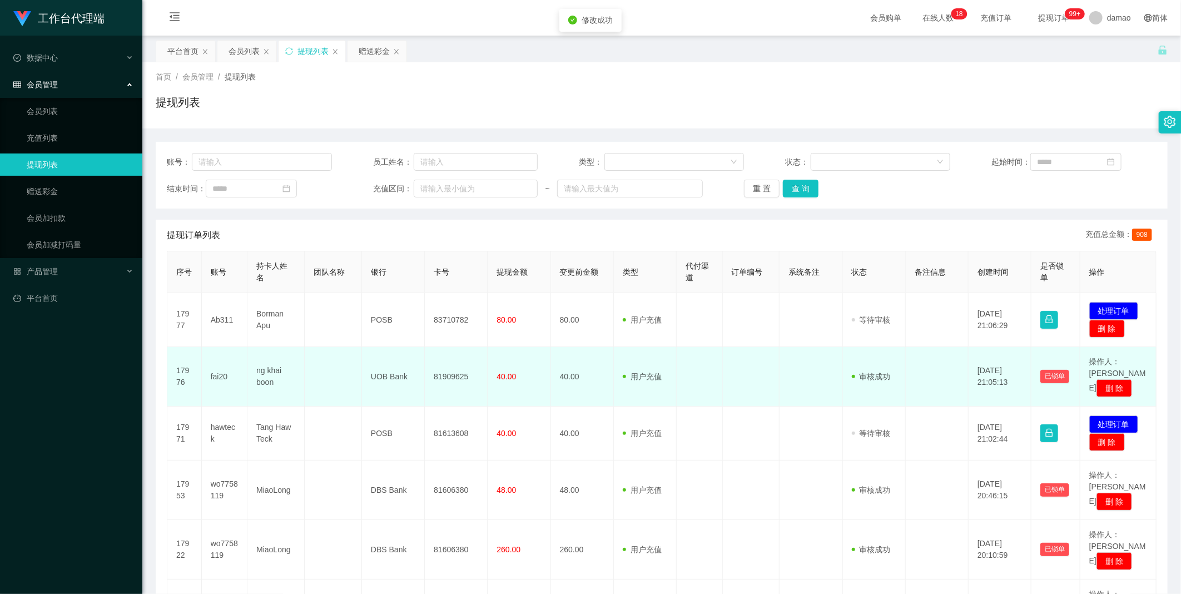
click at [378, 300] on td "81909625" at bounding box center [456, 376] width 63 height 59
copy td "81909625"
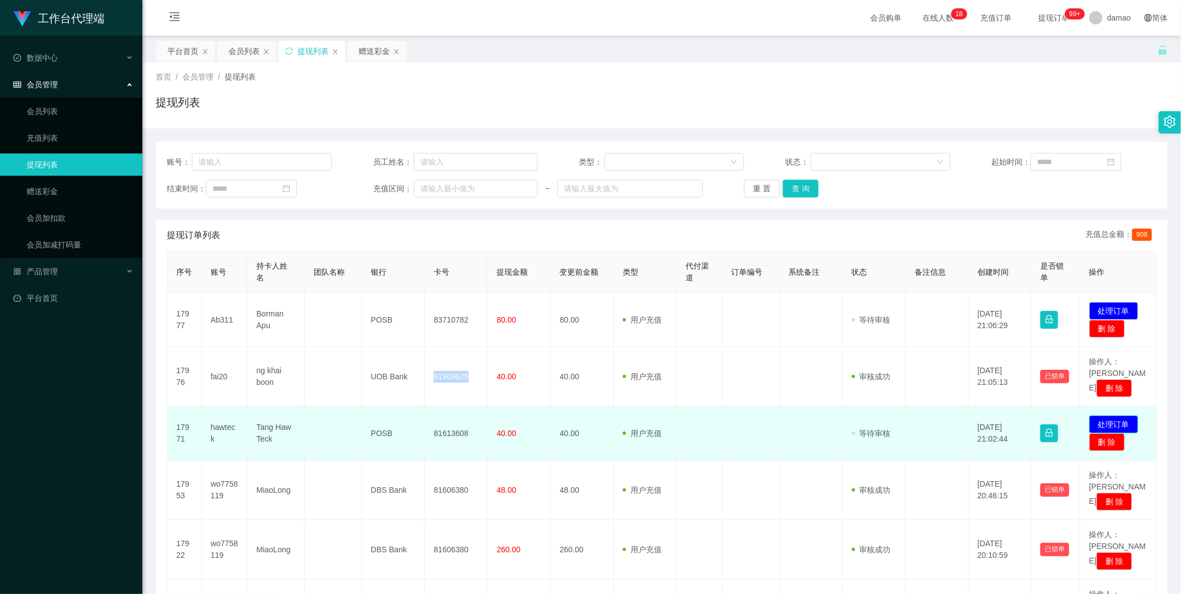
click at [378, 300] on button "处理订单" at bounding box center [1113, 424] width 49 height 18
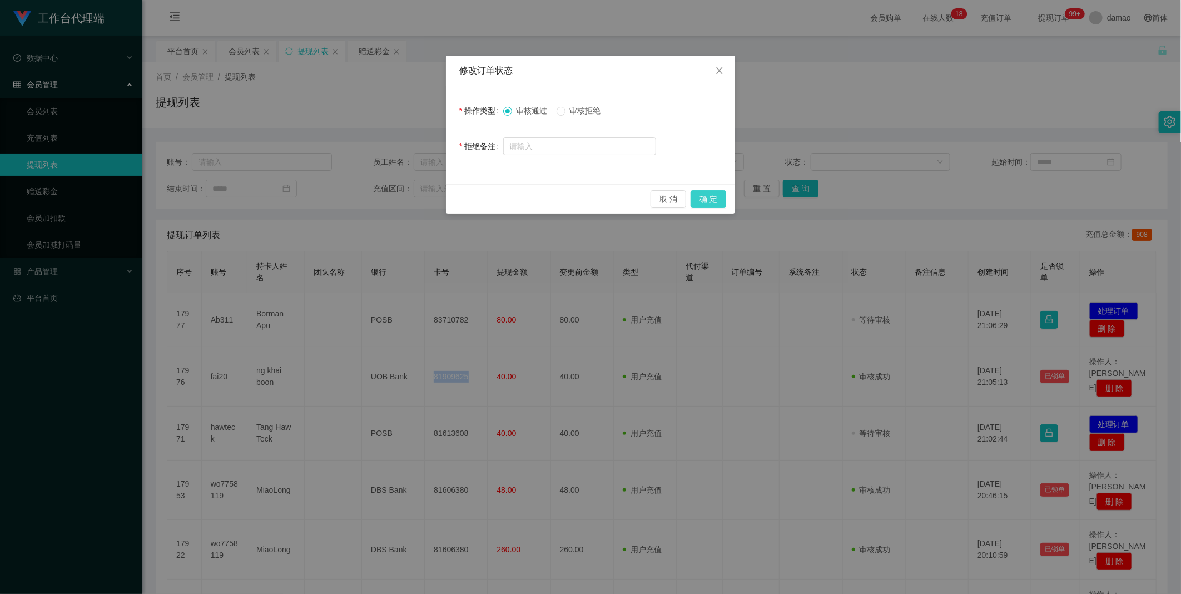
click at [378, 198] on button "确 定" at bounding box center [708, 199] width 36 height 18
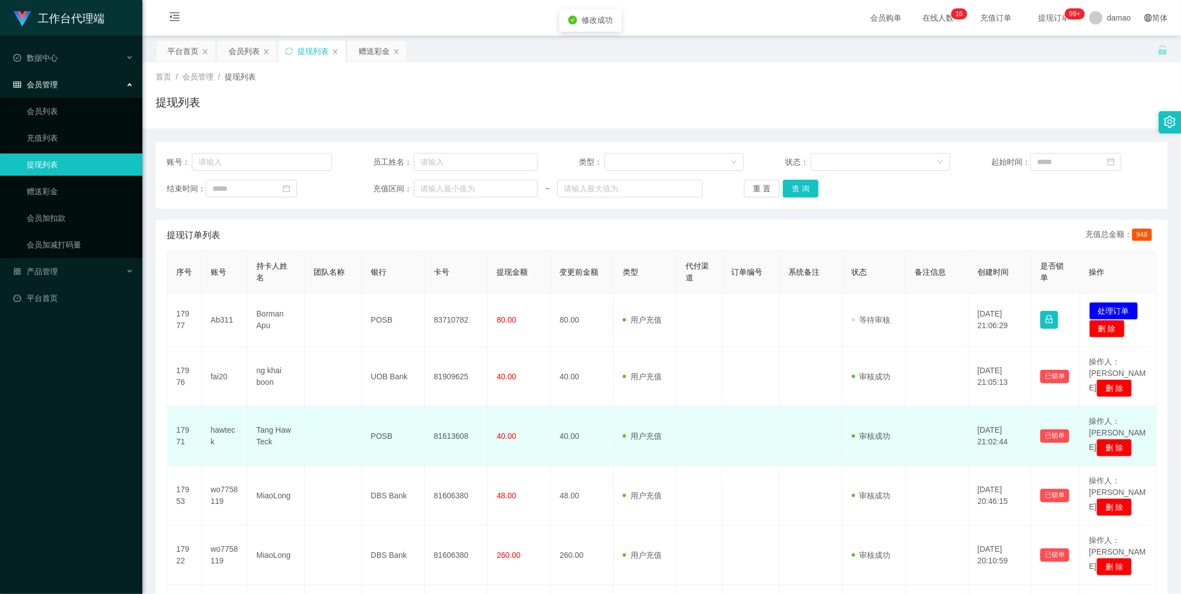
click at [378, 300] on td "81613608" at bounding box center [456, 435] width 63 height 59
copy td "81613608"
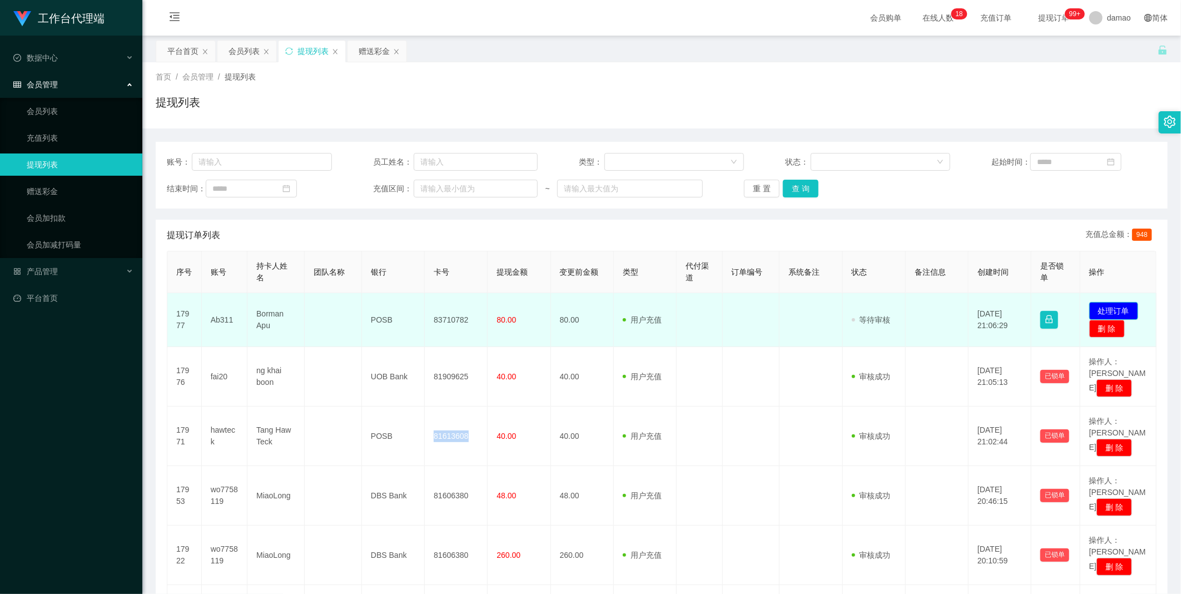
click at [378, 300] on button "处理订单" at bounding box center [1113, 311] width 49 height 18
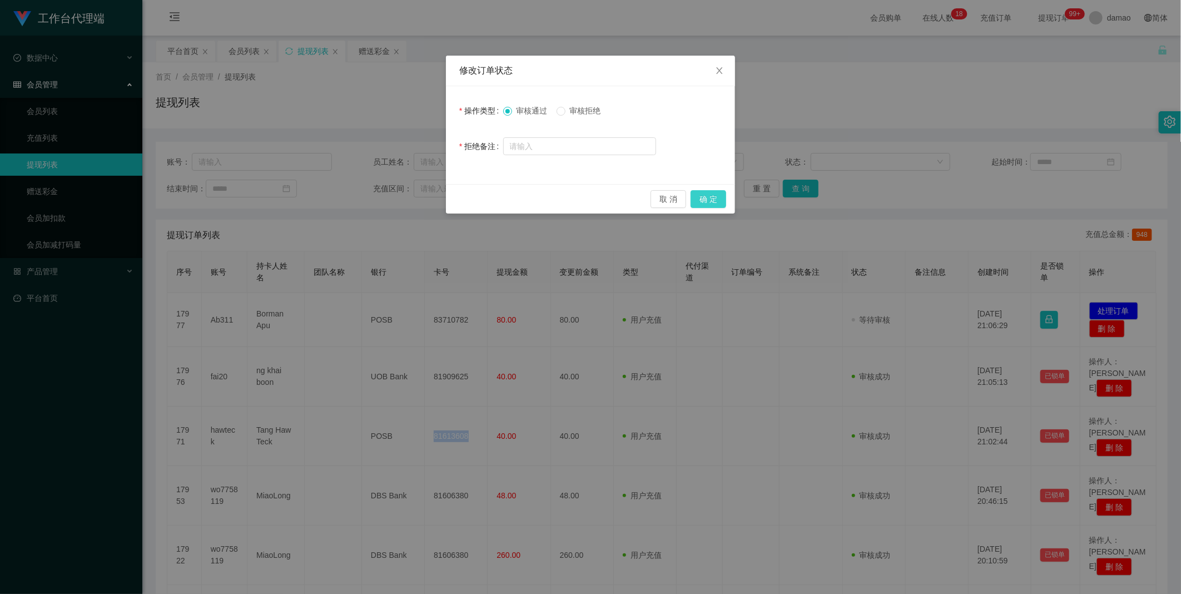
click at [378, 197] on button "确 定" at bounding box center [708, 199] width 36 height 18
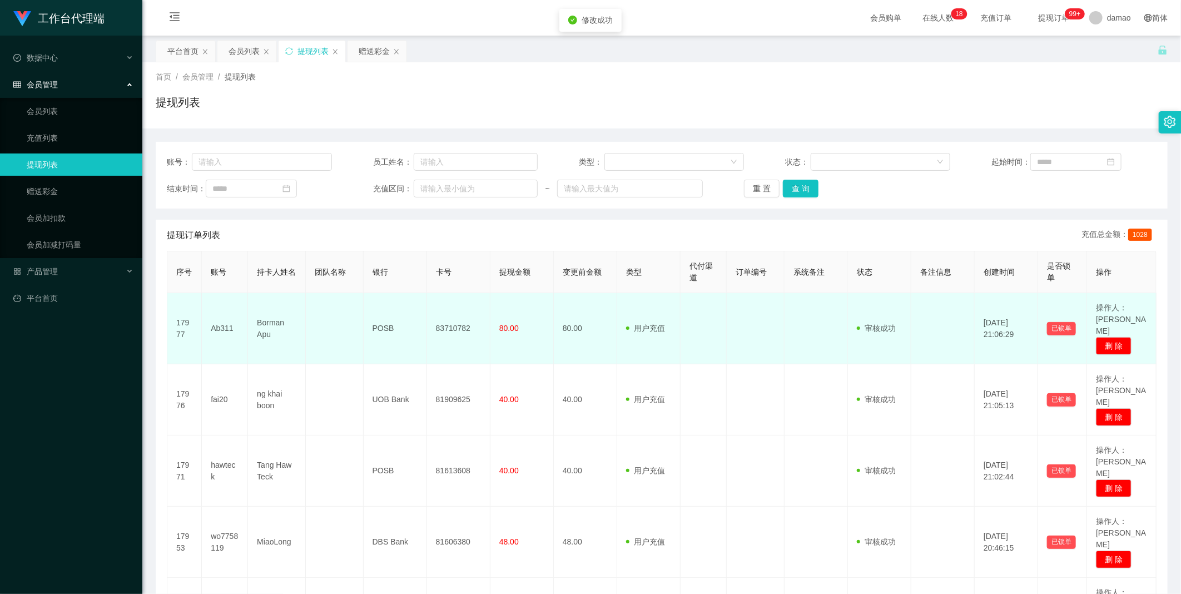
click at [378, 300] on td "83710782" at bounding box center [458, 328] width 63 height 71
copy td "83710782"
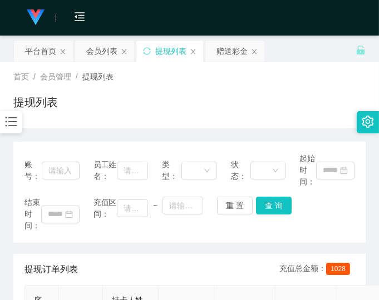
click at [295, 228] on div "结束时间： 充值区间： ~ 重 置 查 询" at bounding box center [189, 214] width 330 height 35
click at [309, 221] on div "结束时间： 充值区间： ~ 重 置 查 询" at bounding box center [189, 214] width 330 height 35
drag, startPoint x: 175, startPoint y: 97, endPoint x: 184, endPoint y: 89, distance: 12.2
click at [175, 97] on div "提现列表" at bounding box center [189, 107] width 352 height 26
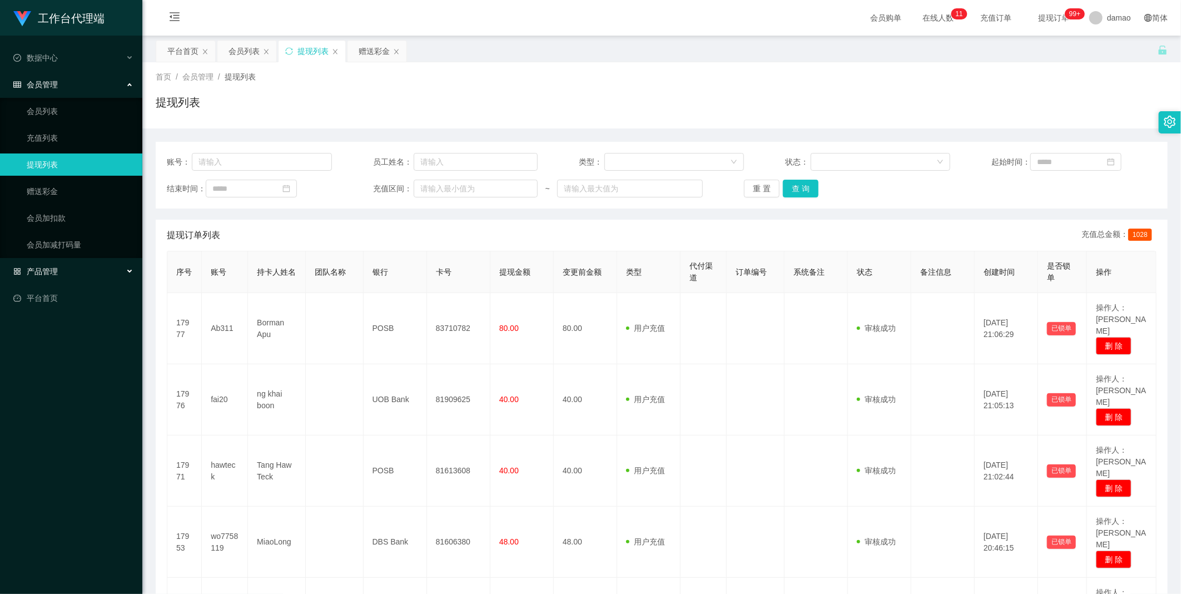
click at [57, 269] on span "产品管理" at bounding box center [35, 271] width 44 height 9
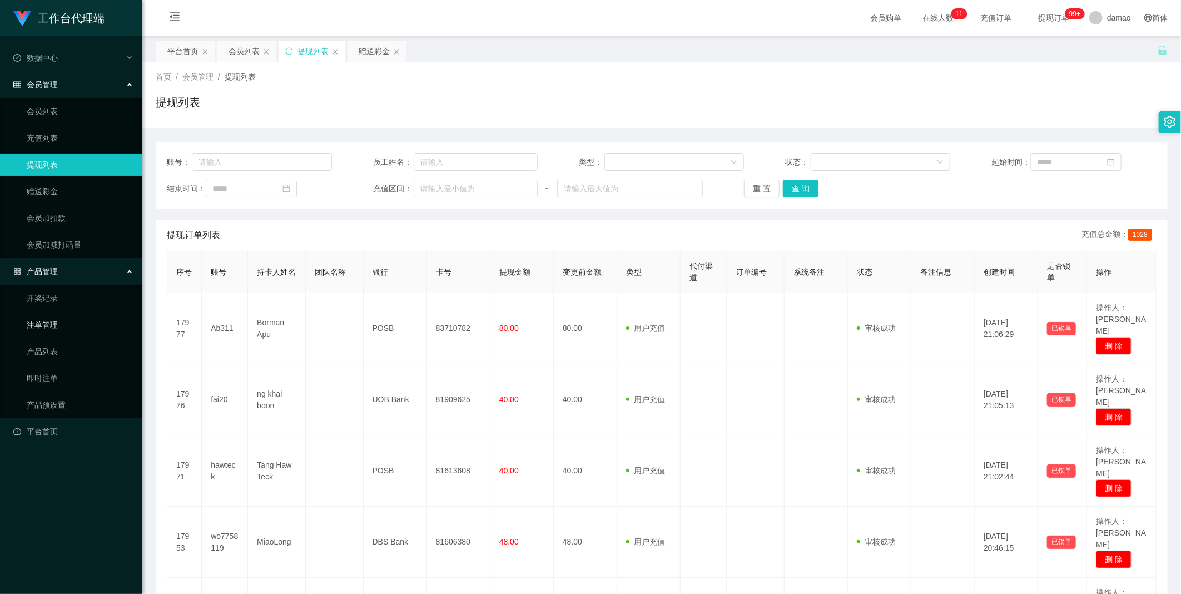
click at [51, 321] on link "注单管理" at bounding box center [80, 325] width 107 height 22
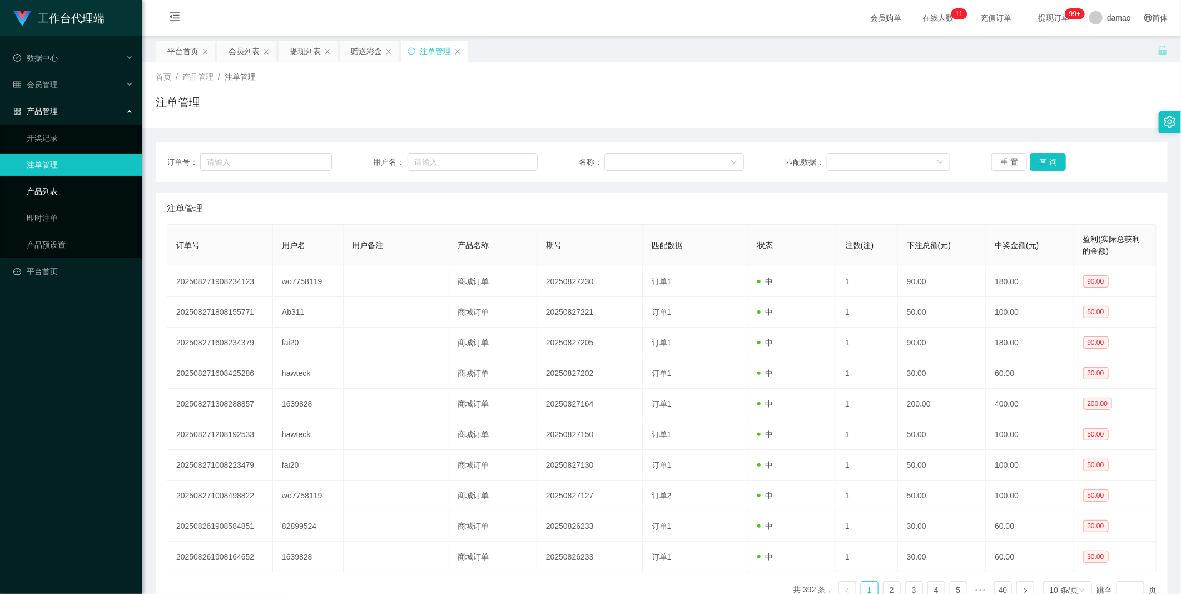
click at [51, 192] on link "产品列表" at bounding box center [80, 191] width 107 height 22
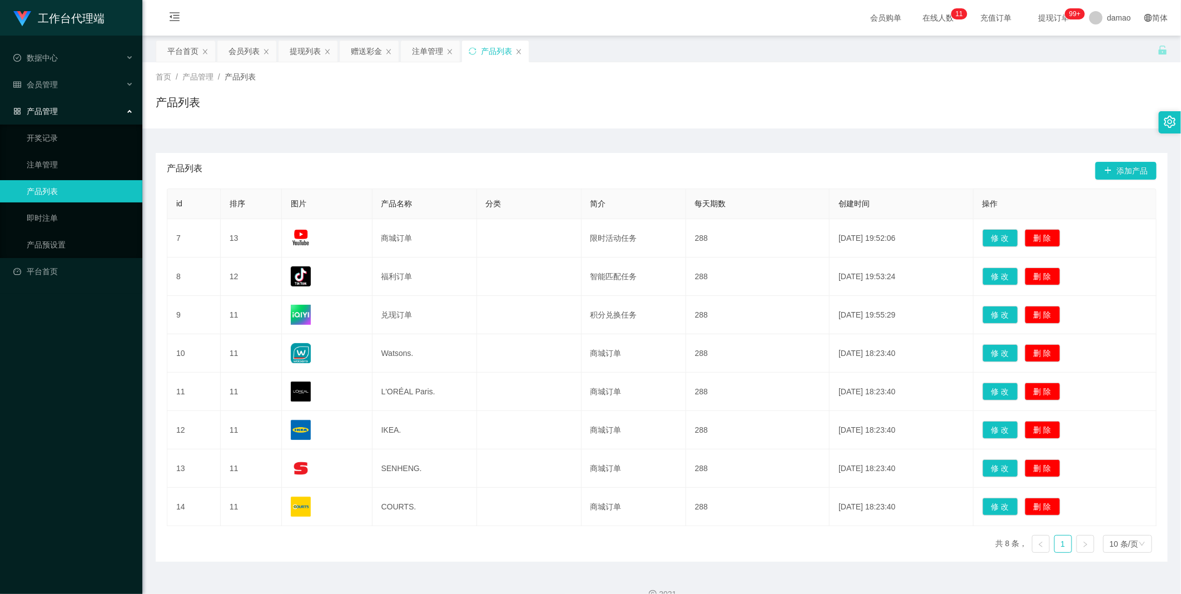
click at [518, 47] on div "产品列表" at bounding box center [495, 51] width 67 height 21
click at [521, 47] on div "产品列表" at bounding box center [495, 51] width 67 height 21
click at [521, 51] on icon "图标: close" at bounding box center [518, 51] width 7 height 7
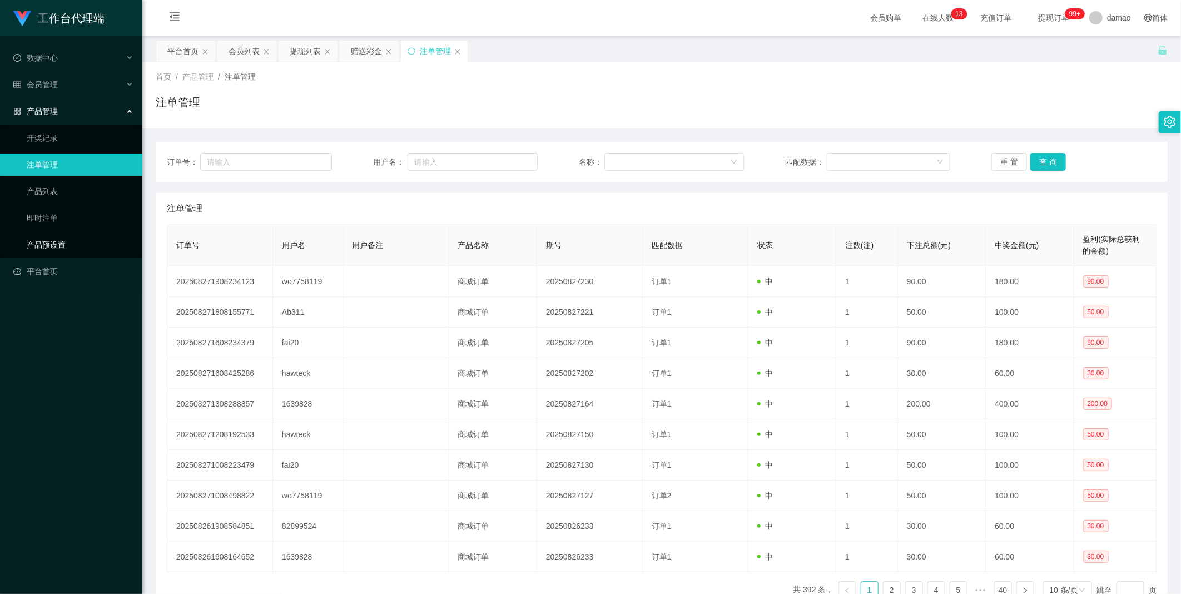
click at [59, 238] on link "产品预设置" at bounding box center [80, 244] width 107 height 22
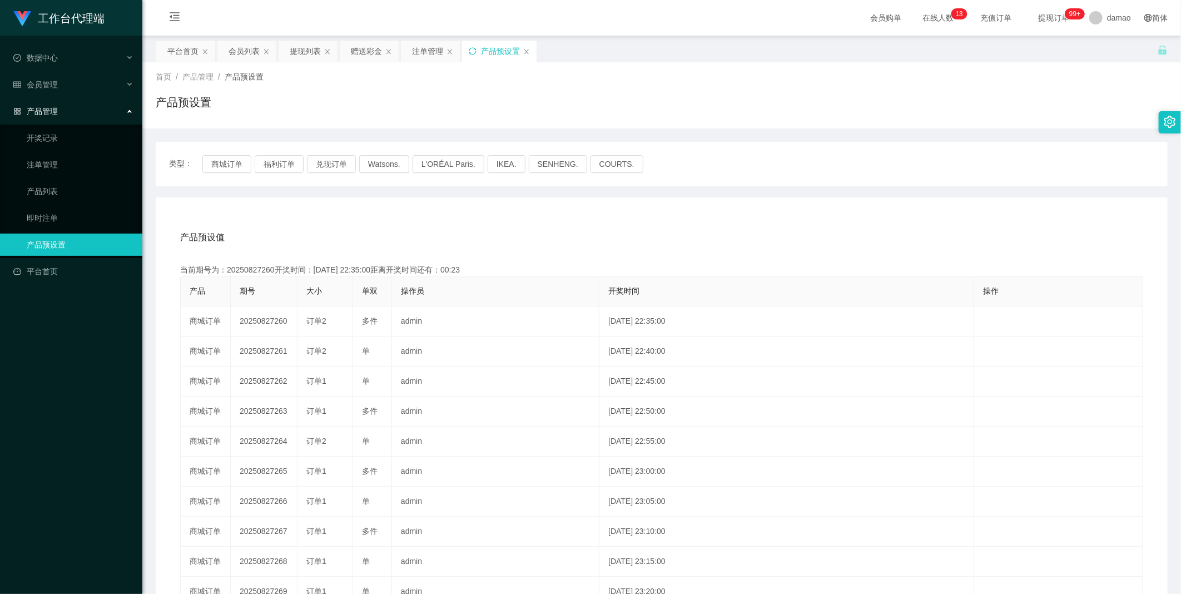
drag, startPoint x: 503, startPoint y: 47, endPoint x: 469, endPoint y: 48, distance: 34.0
click at [469, 48] on div "产品预设置" at bounding box center [499, 51] width 74 height 21
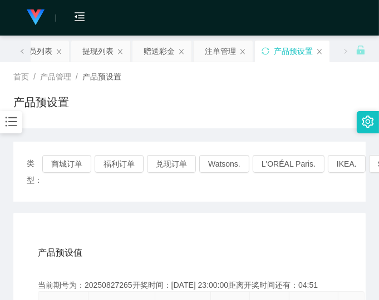
drag, startPoint x: 257, startPoint y: 117, endPoint x: 249, endPoint y: 123, distance: 10.3
click at [257, 117] on div "产品预设置" at bounding box center [189, 107] width 352 height 26
